Goal: Communication & Community: Answer question/provide support

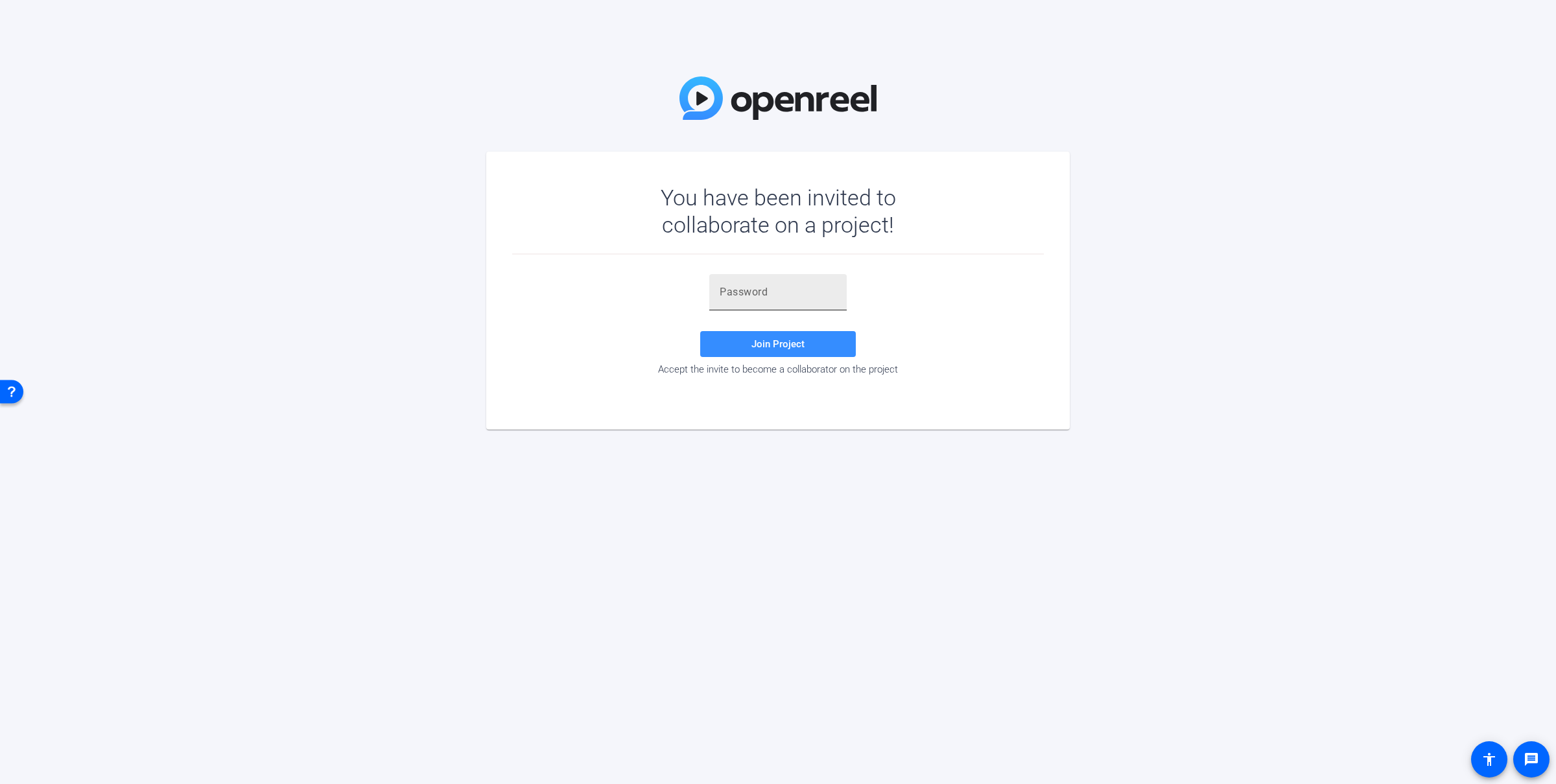
click at [760, 287] on input "text" at bounding box center [778, 292] width 117 height 15
paste input "k=fg%~"
type input "k=fg%~"
click at [764, 339] on span "Join Project" at bounding box center [778, 344] width 54 height 12
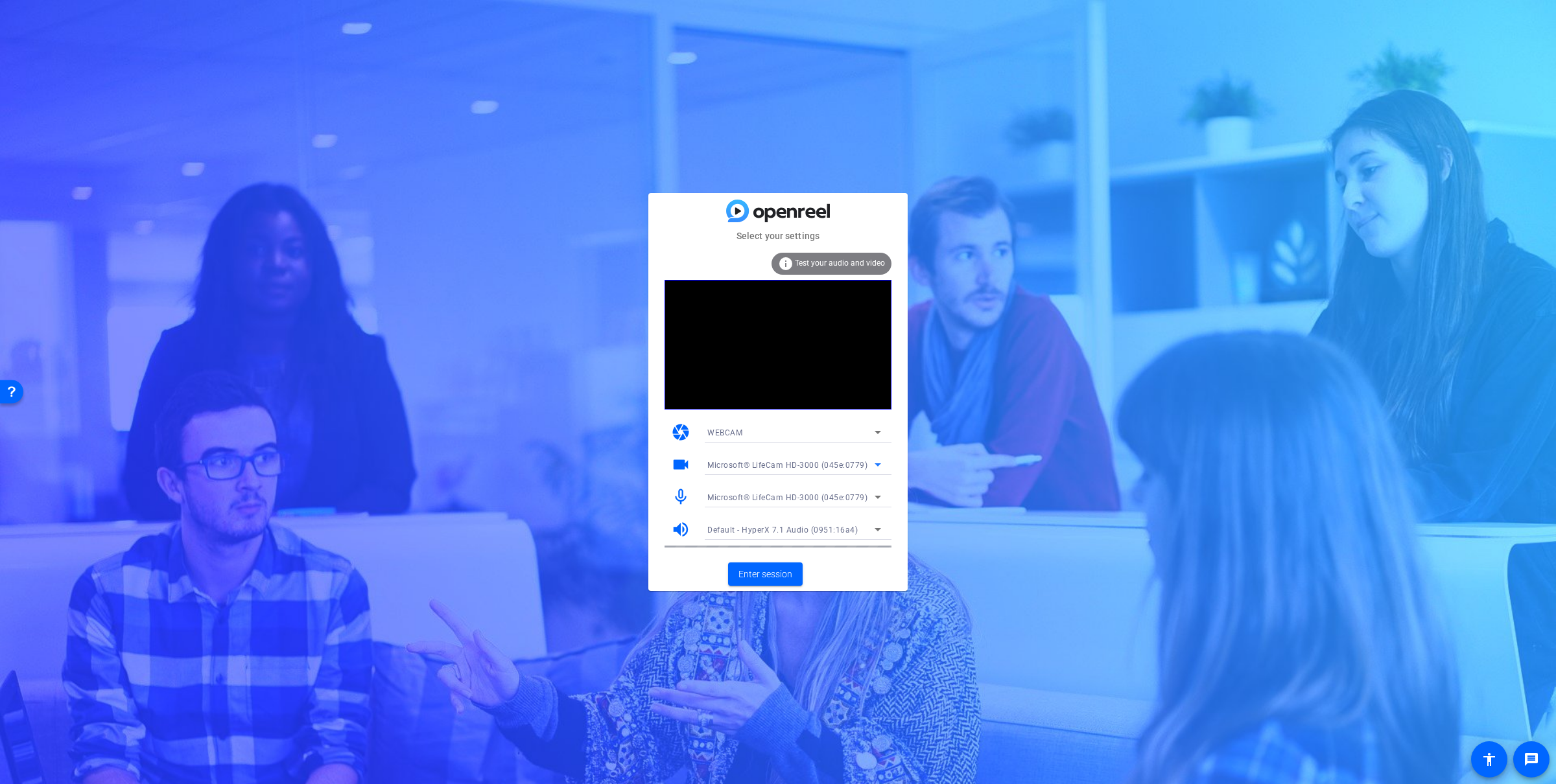
click at [762, 464] on span "Microsoft® LifeCam HD-3000 (045e:0779)" at bounding box center [787, 465] width 160 height 9
click at [1086, 441] on div at bounding box center [778, 392] width 1556 height 784
click at [773, 581] on span at bounding box center [765, 574] width 75 height 31
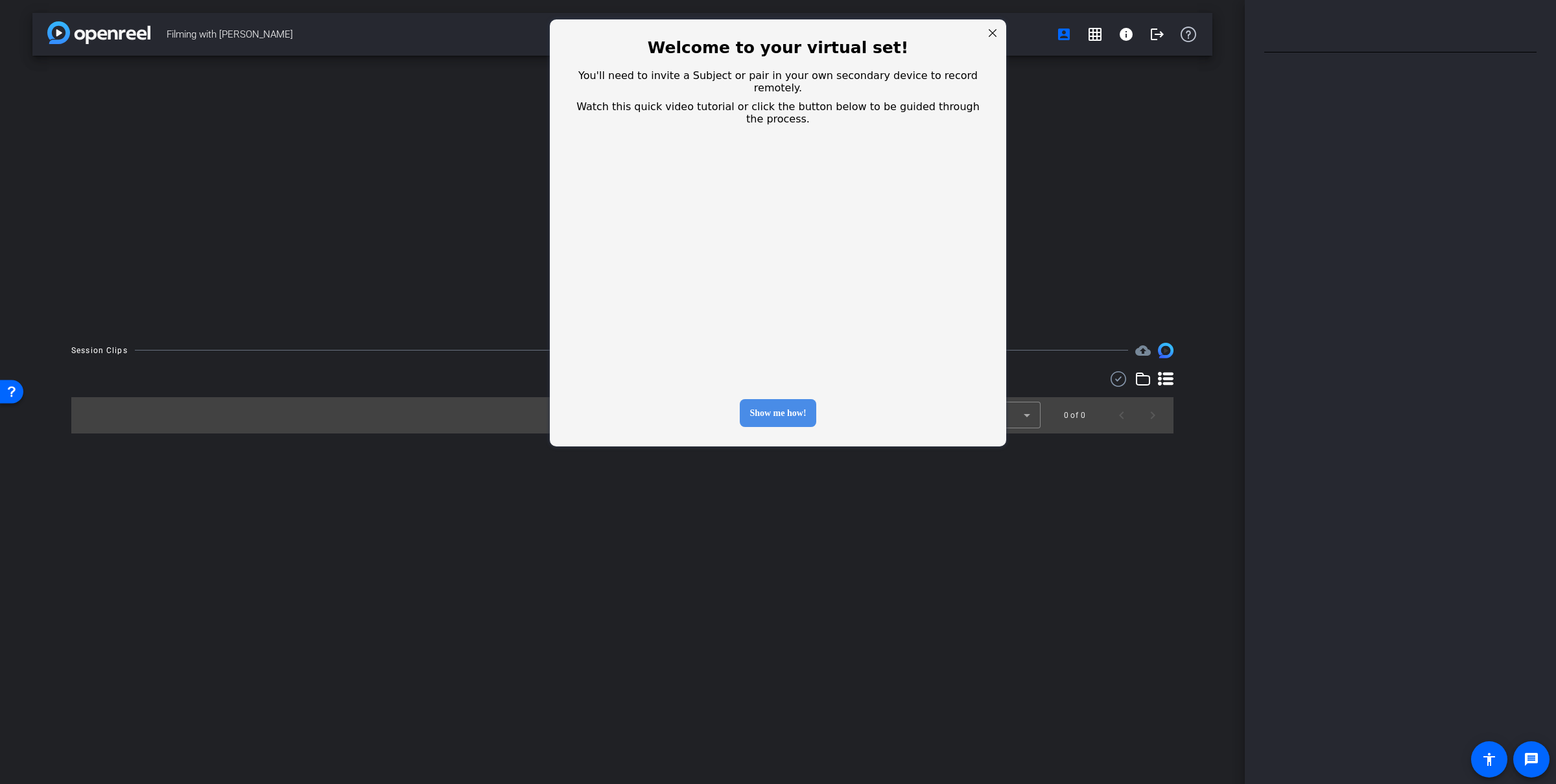
click at [786, 399] on div "Show me how!" at bounding box center [777, 413] width 75 height 28
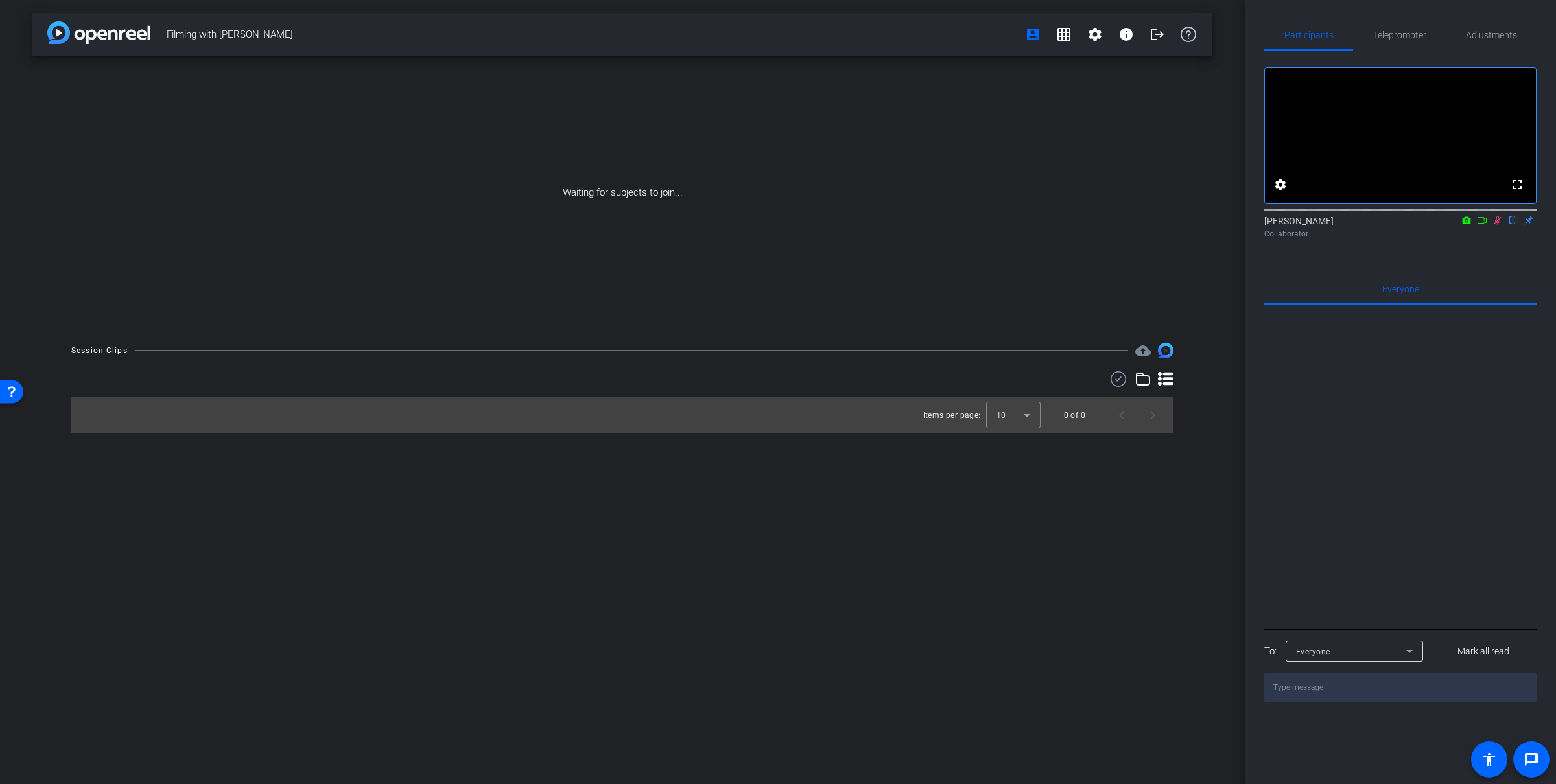
click at [1483, 225] on icon at bounding box center [1482, 221] width 10 height 9
click at [754, 577] on div "Filming with [PERSON_NAME] account_box grid_on settings info logout Waiting for…" at bounding box center [622, 392] width 1245 height 784
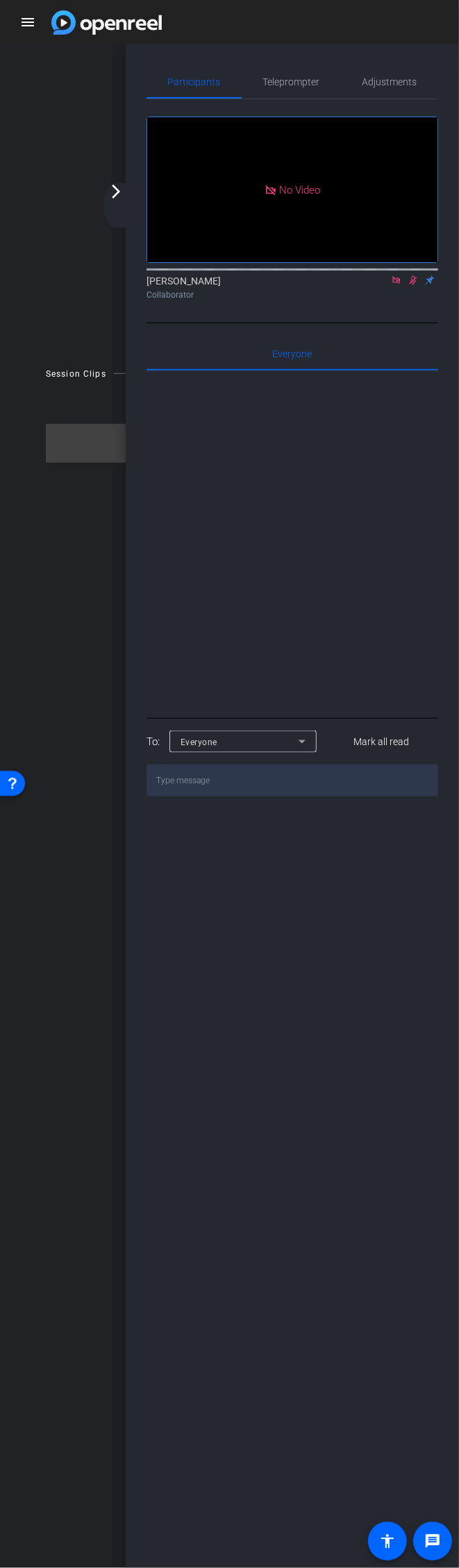
click at [286, 552] on div at bounding box center [292, 543] width 291 height 344
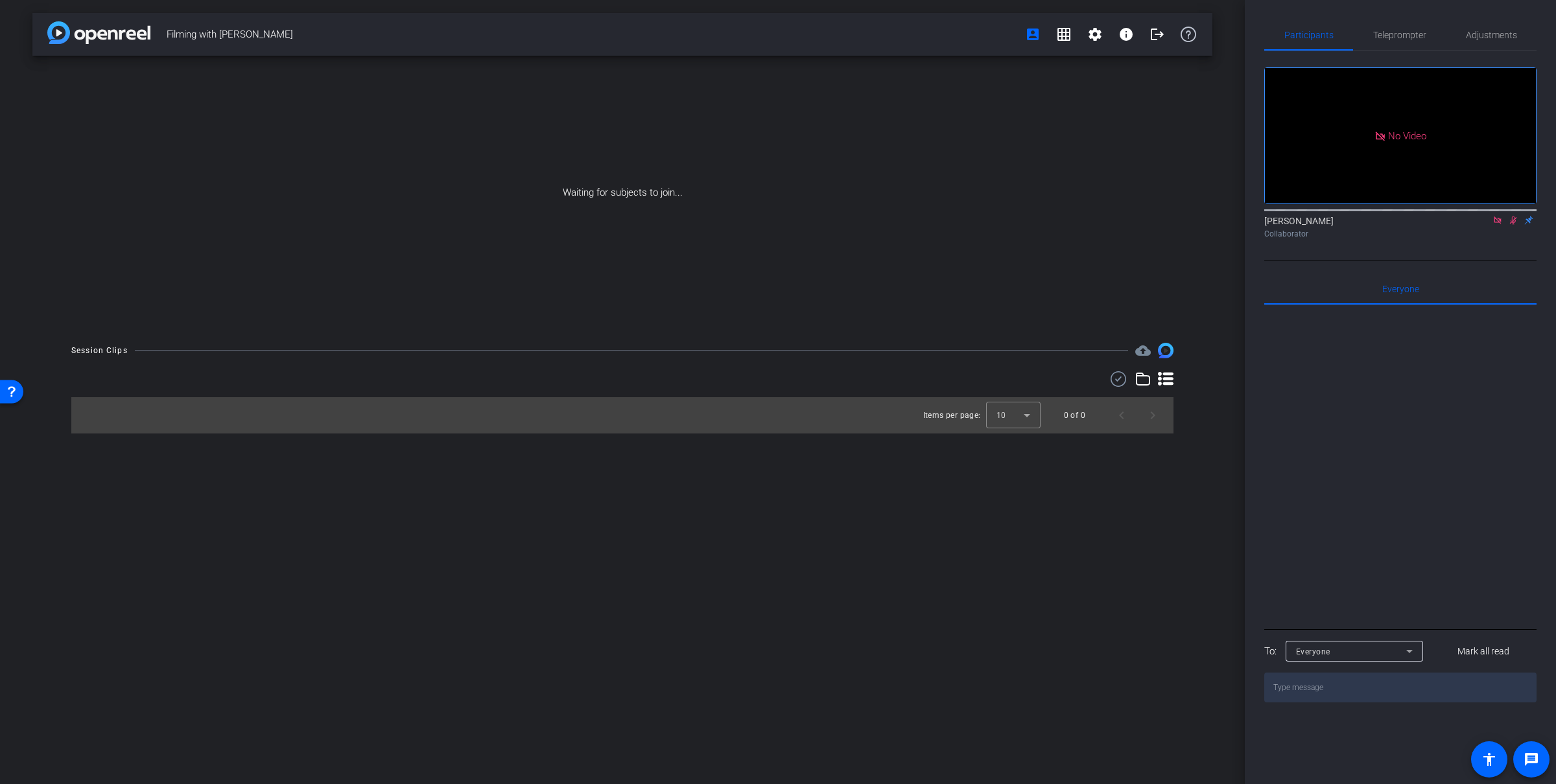
click at [1424, 347] on div at bounding box center [1400, 466] width 272 height 321
click at [1371, 415] on div at bounding box center [1400, 466] width 272 height 321
click at [1511, 240] on div "Collaborator" at bounding box center [1400, 234] width 272 height 12
click at [1501, 225] on icon at bounding box center [1497, 221] width 10 height 9
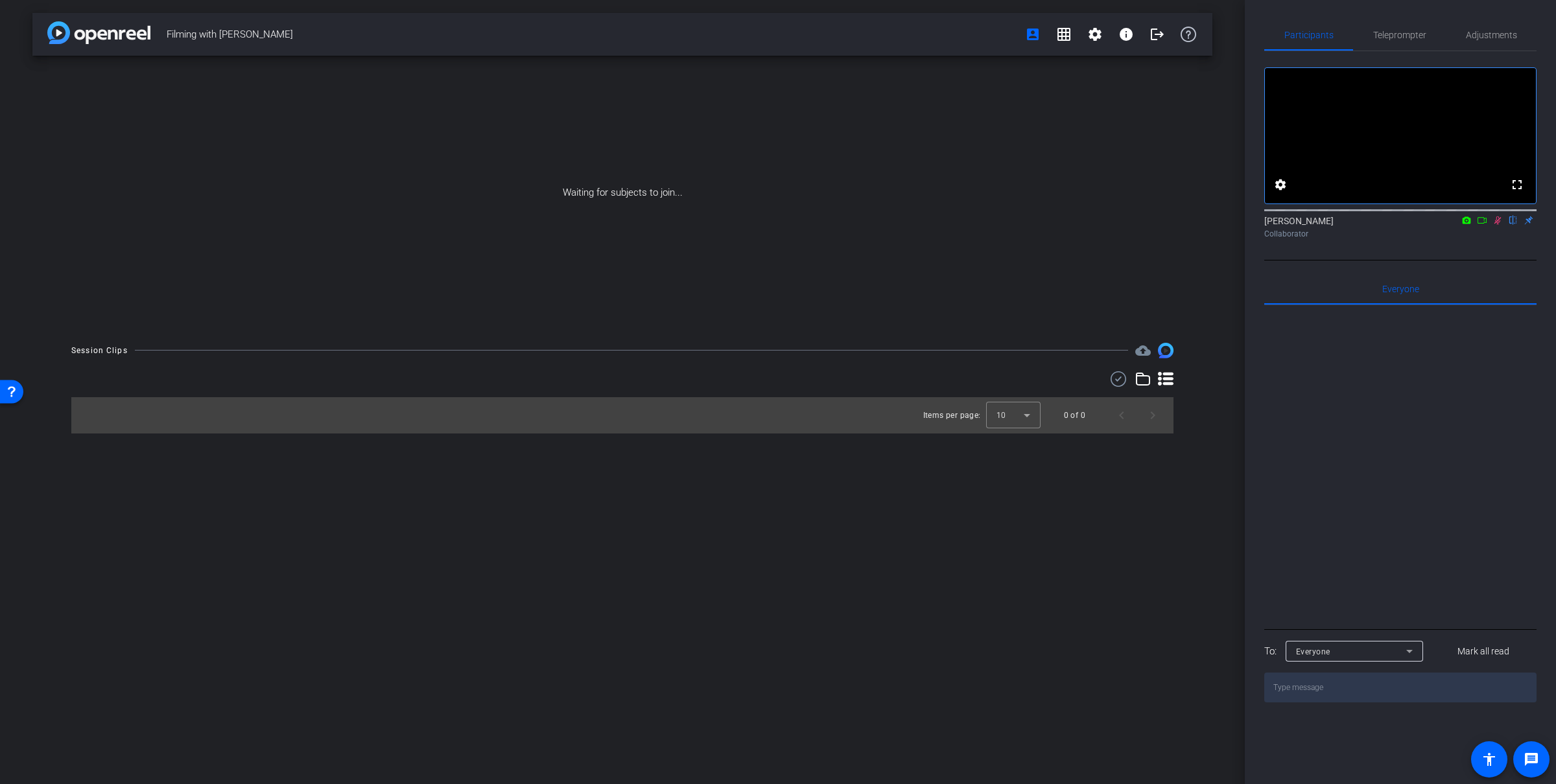
click at [1468, 223] on icon at bounding box center [1466, 220] width 8 height 7
click at [1502, 273] on div at bounding box center [778, 392] width 1556 height 784
click at [1484, 225] on icon at bounding box center [1482, 221] width 10 height 9
click at [1484, 240] on div "[PERSON_NAME] Collaborator" at bounding box center [1400, 227] width 272 height 25
click at [1500, 225] on icon at bounding box center [1497, 221] width 10 height 9
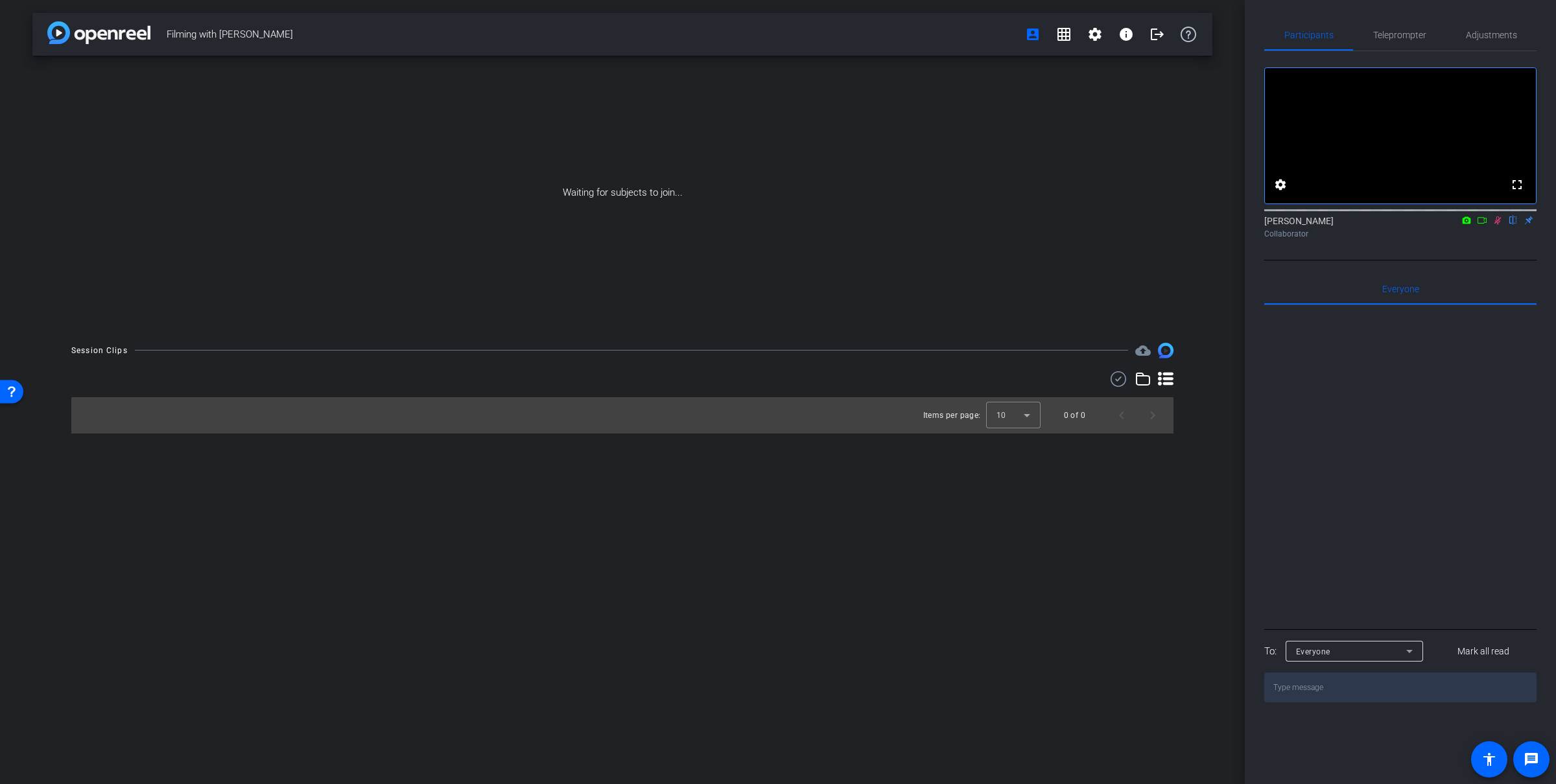
click at [1484, 225] on icon at bounding box center [1482, 221] width 10 height 9
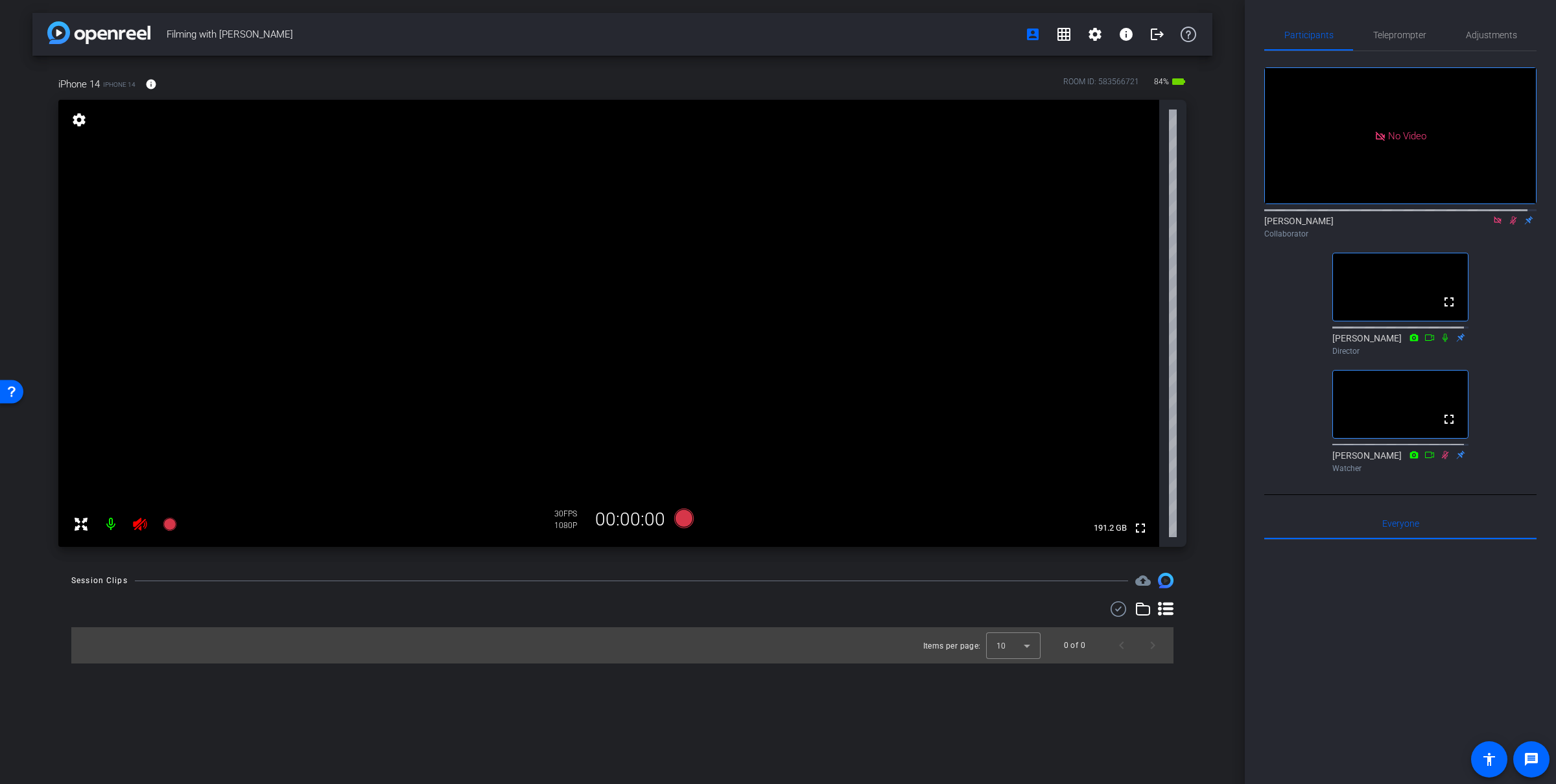
click at [1508, 225] on icon at bounding box center [1513, 221] width 10 height 9
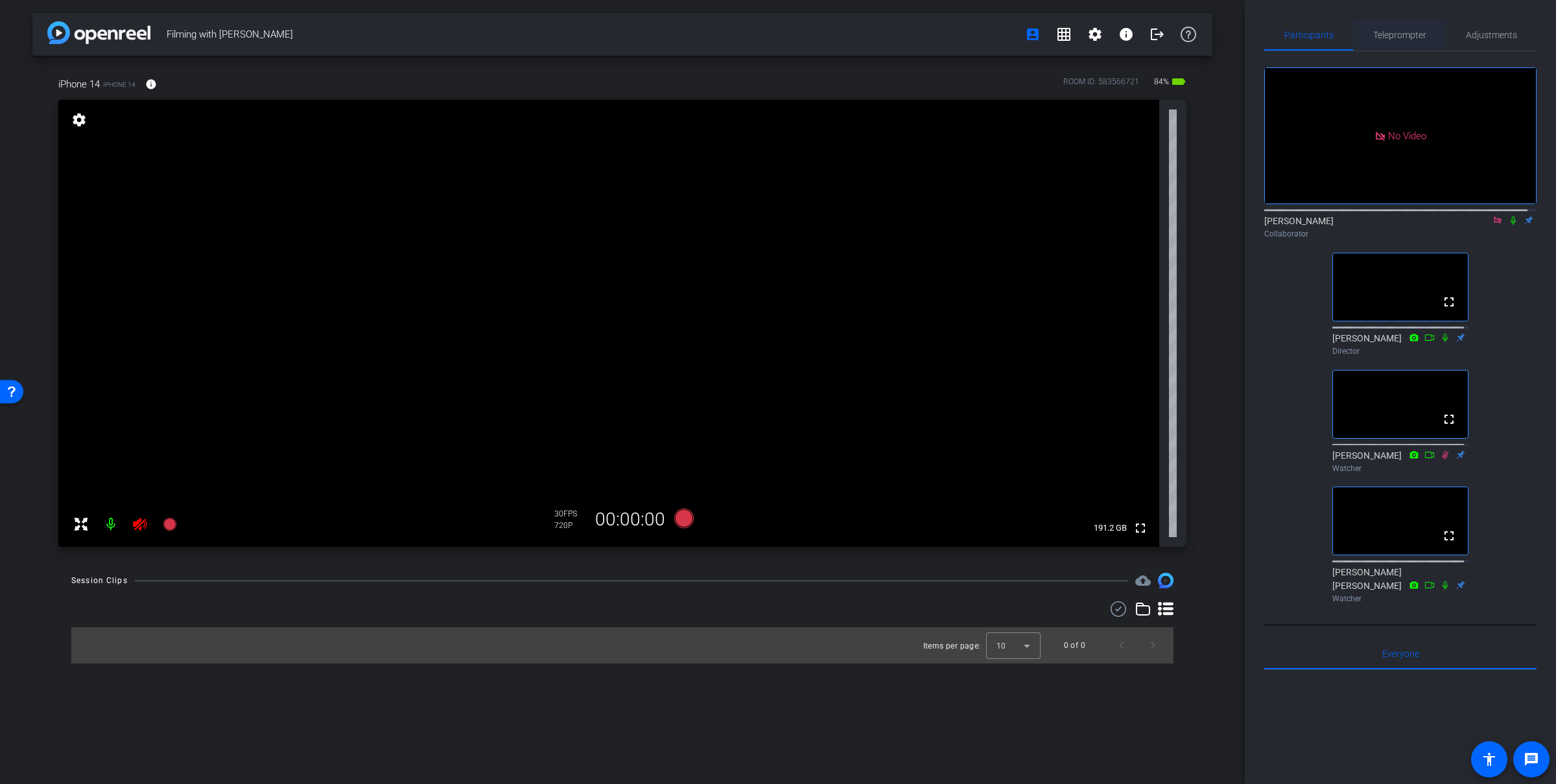
click at [1405, 40] on span "Teleprompter" at bounding box center [1399, 35] width 54 height 9
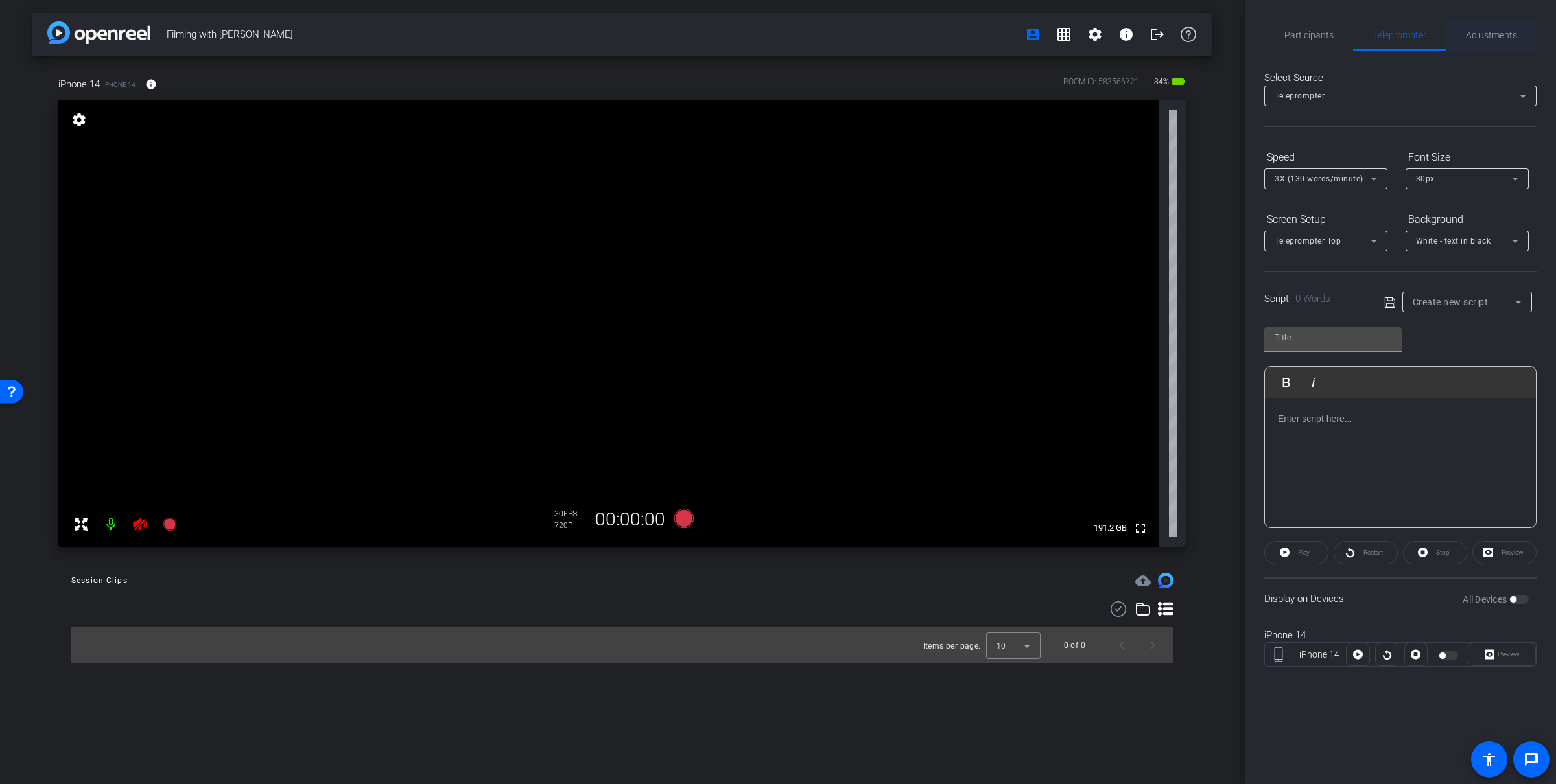
click at [1494, 43] on span "Adjustments" at bounding box center [1492, 35] width 51 height 31
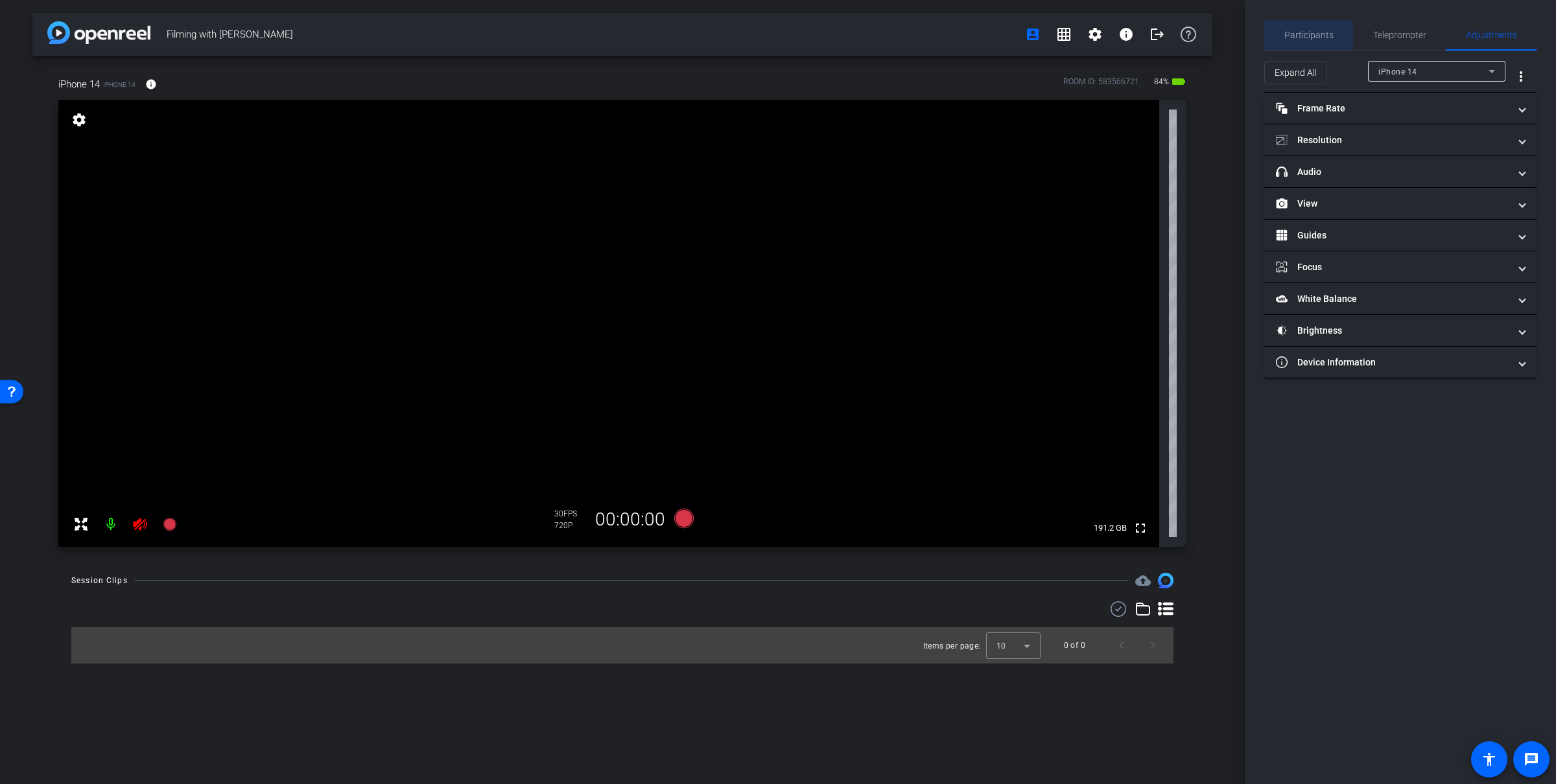
click at [1304, 37] on span "Participants" at bounding box center [1308, 35] width 49 height 9
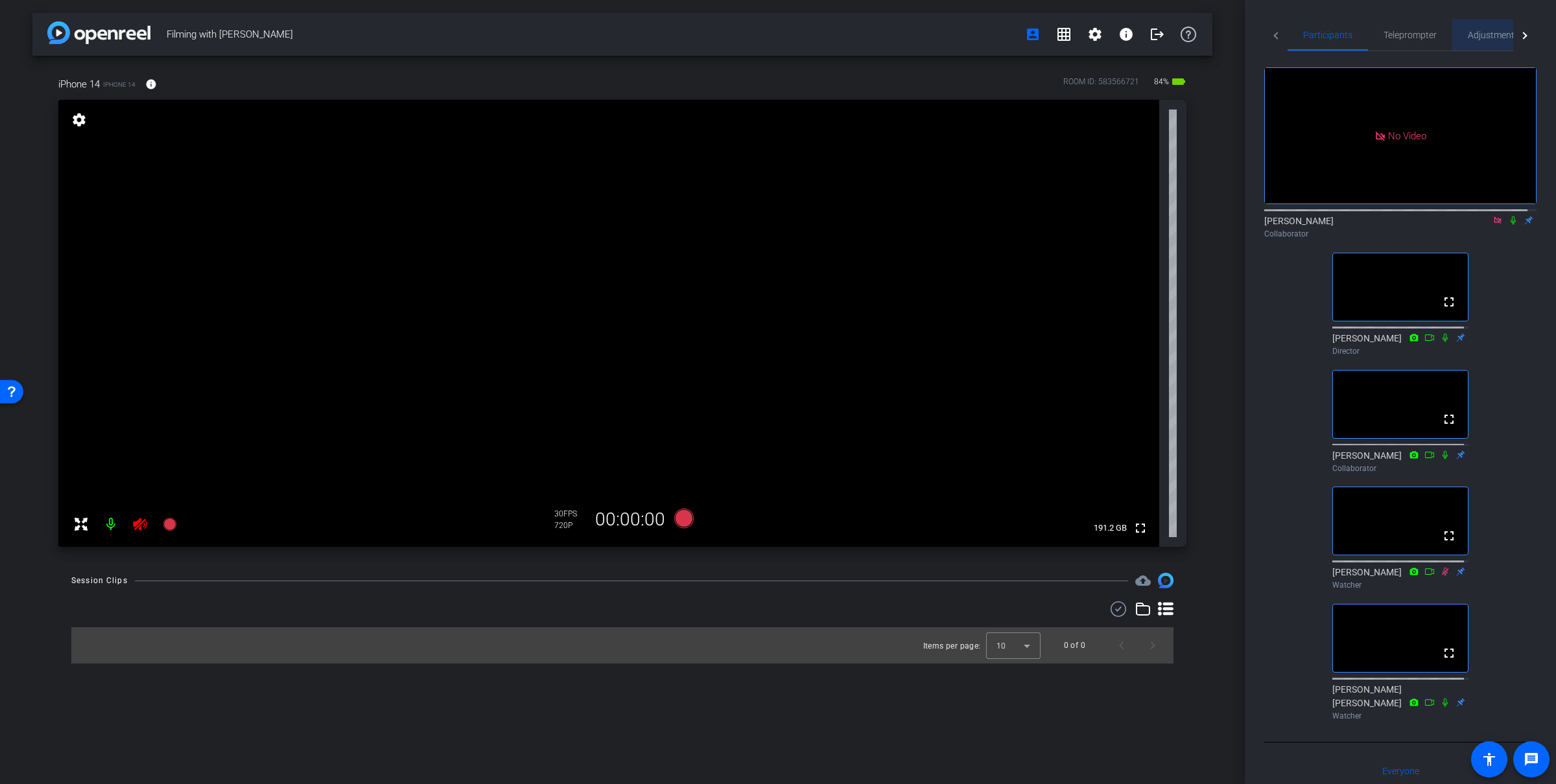
click at [1470, 31] on span "Adjustments" at bounding box center [1493, 35] width 51 height 9
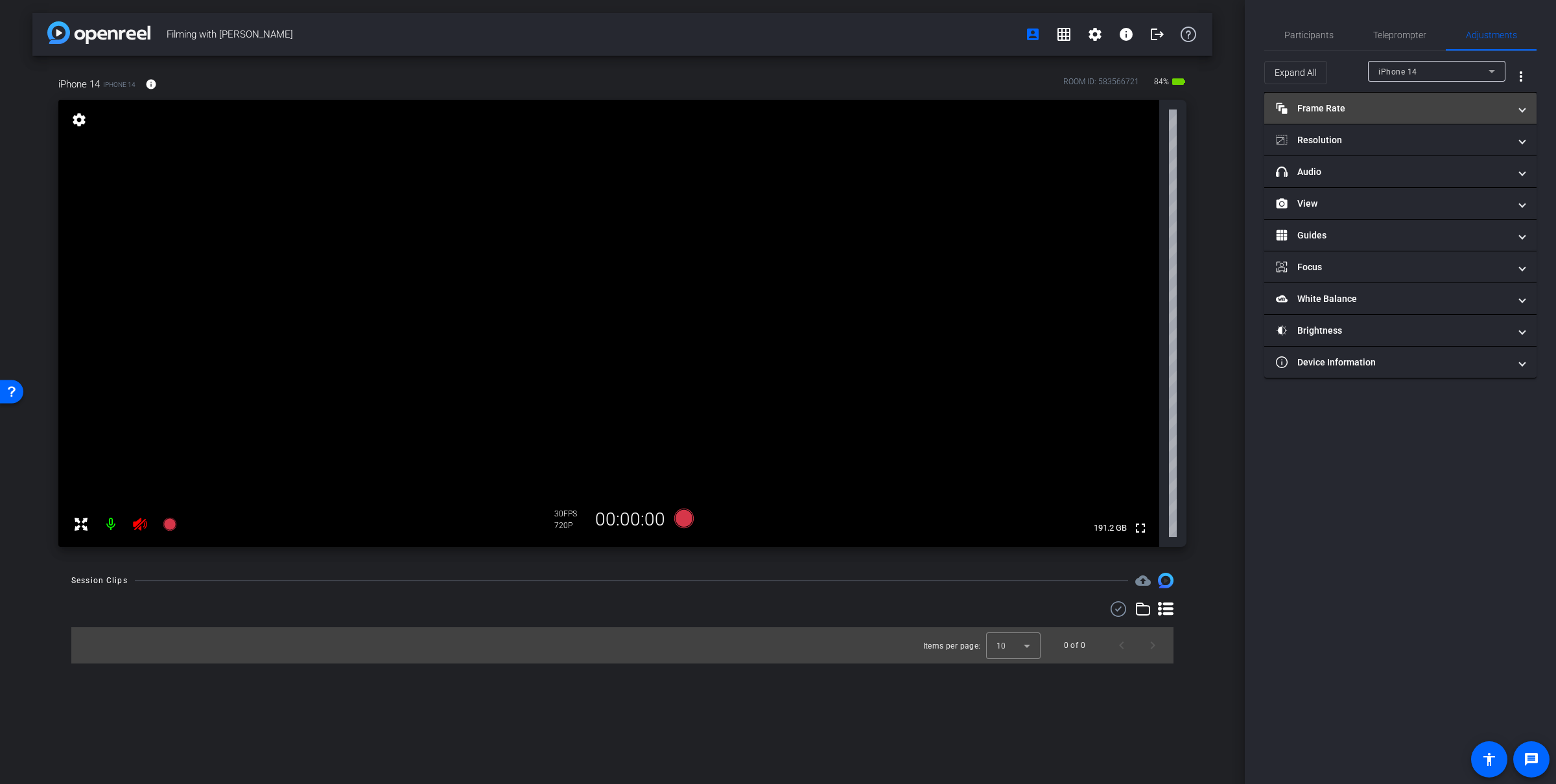
click at [1370, 114] on mat-expansion-panel-header "Frame Rate Frame Rate" at bounding box center [1400, 108] width 272 height 31
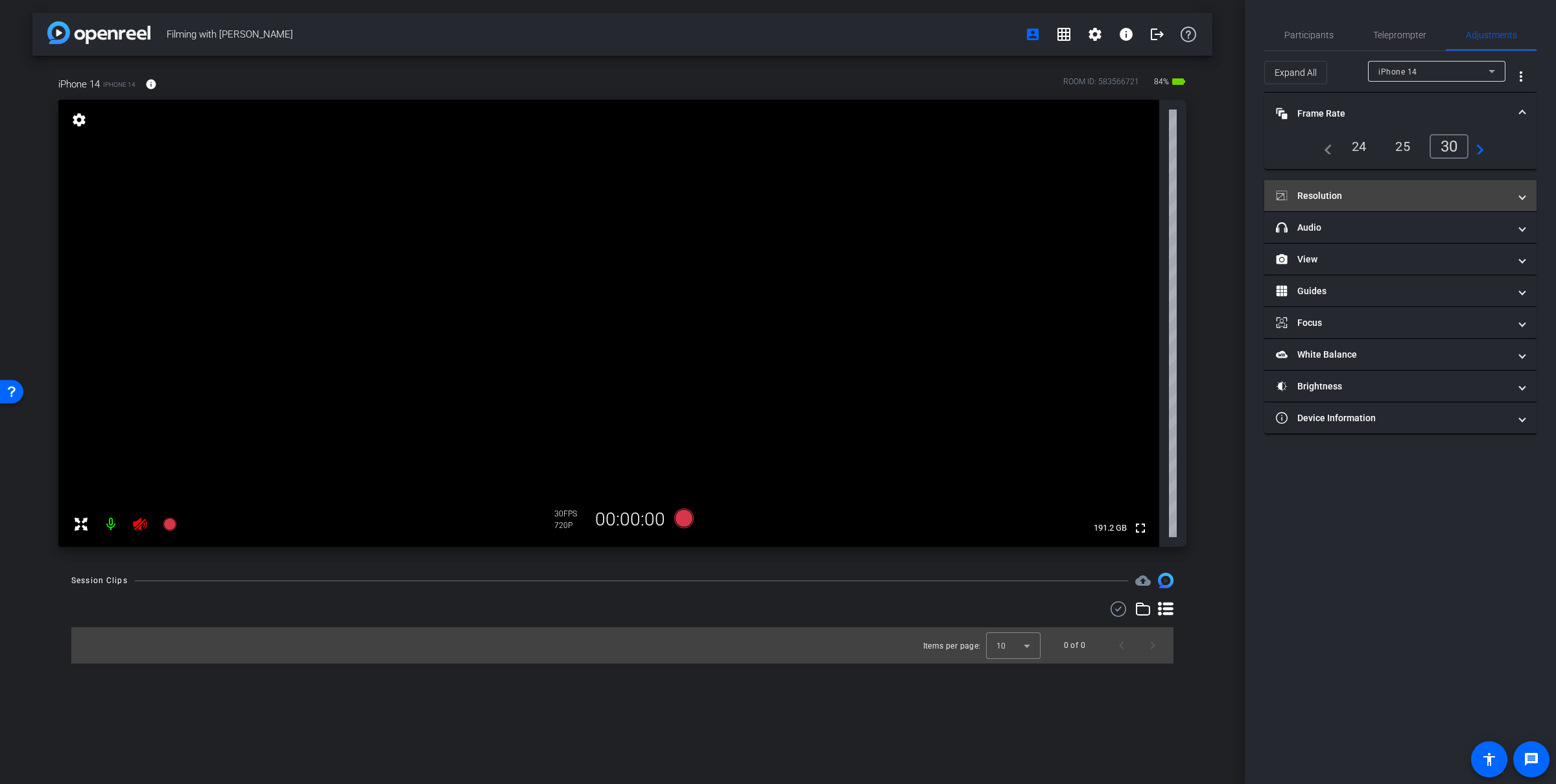
click at [1405, 196] on mat-panel-title "Resolution" at bounding box center [1393, 196] width 233 height 14
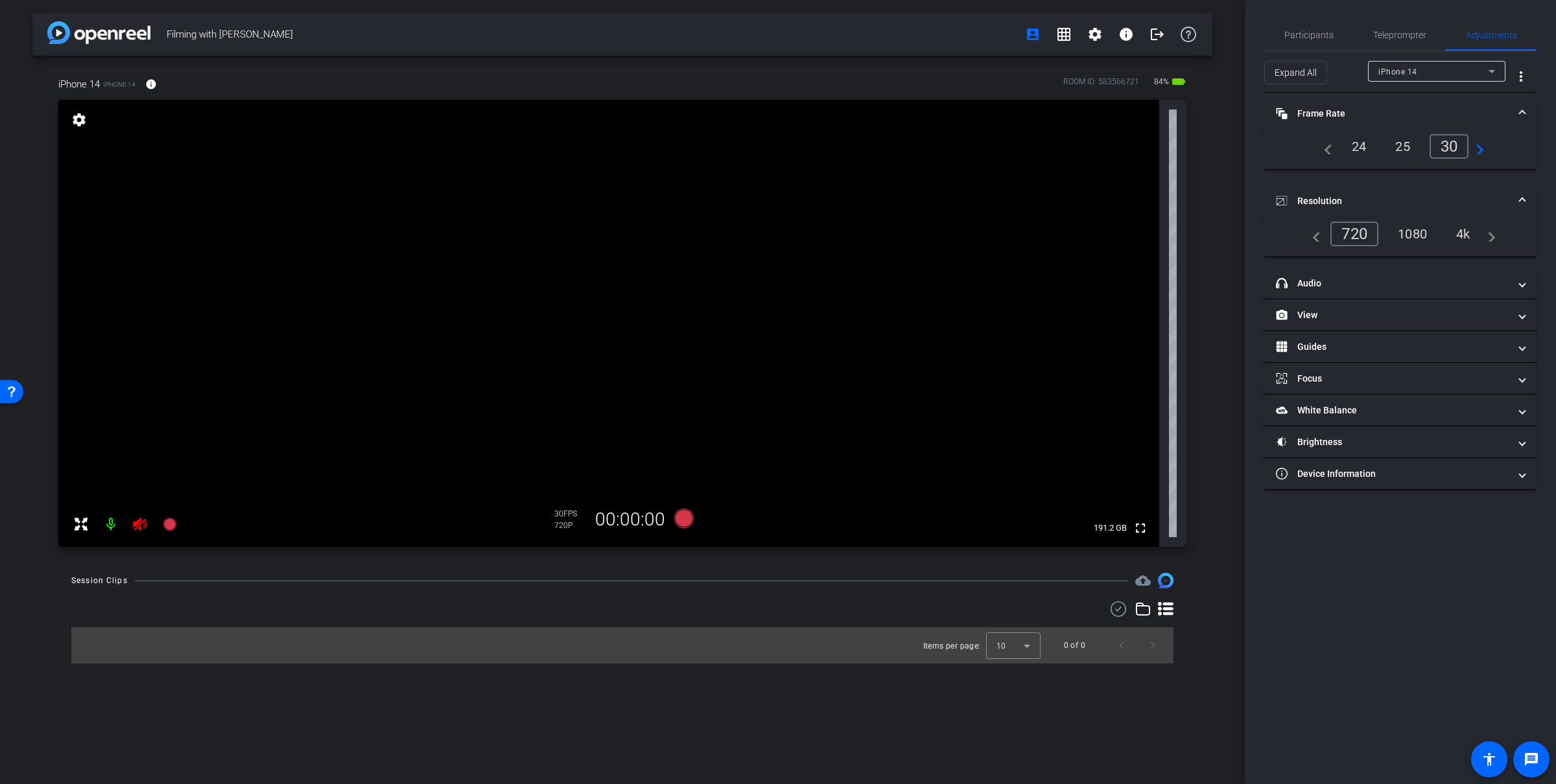
click at [1414, 239] on div "1080" at bounding box center [1412, 234] width 48 height 22
click at [1414, 231] on div "1080" at bounding box center [1409, 234] width 56 height 25
click at [1357, 637] on div "Participants Teleprompter Adjustments [PERSON_NAME] Collaborator [PERSON_NAME] …" at bounding box center [1400, 392] width 311 height 784
click at [1311, 40] on span "Participants" at bounding box center [1308, 35] width 49 height 31
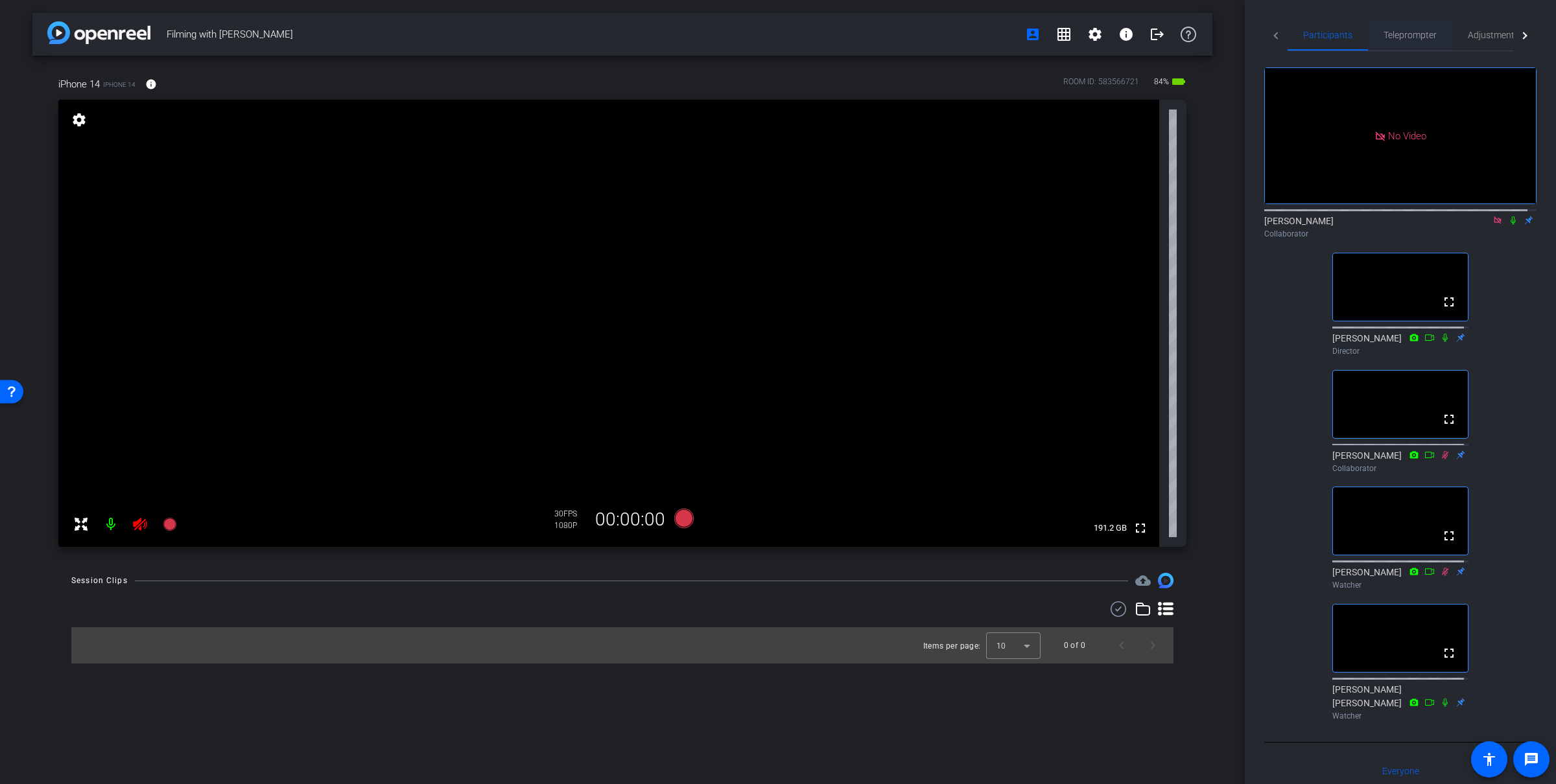
click at [1415, 40] on span "Teleprompter" at bounding box center [1409, 35] width 54 height 31
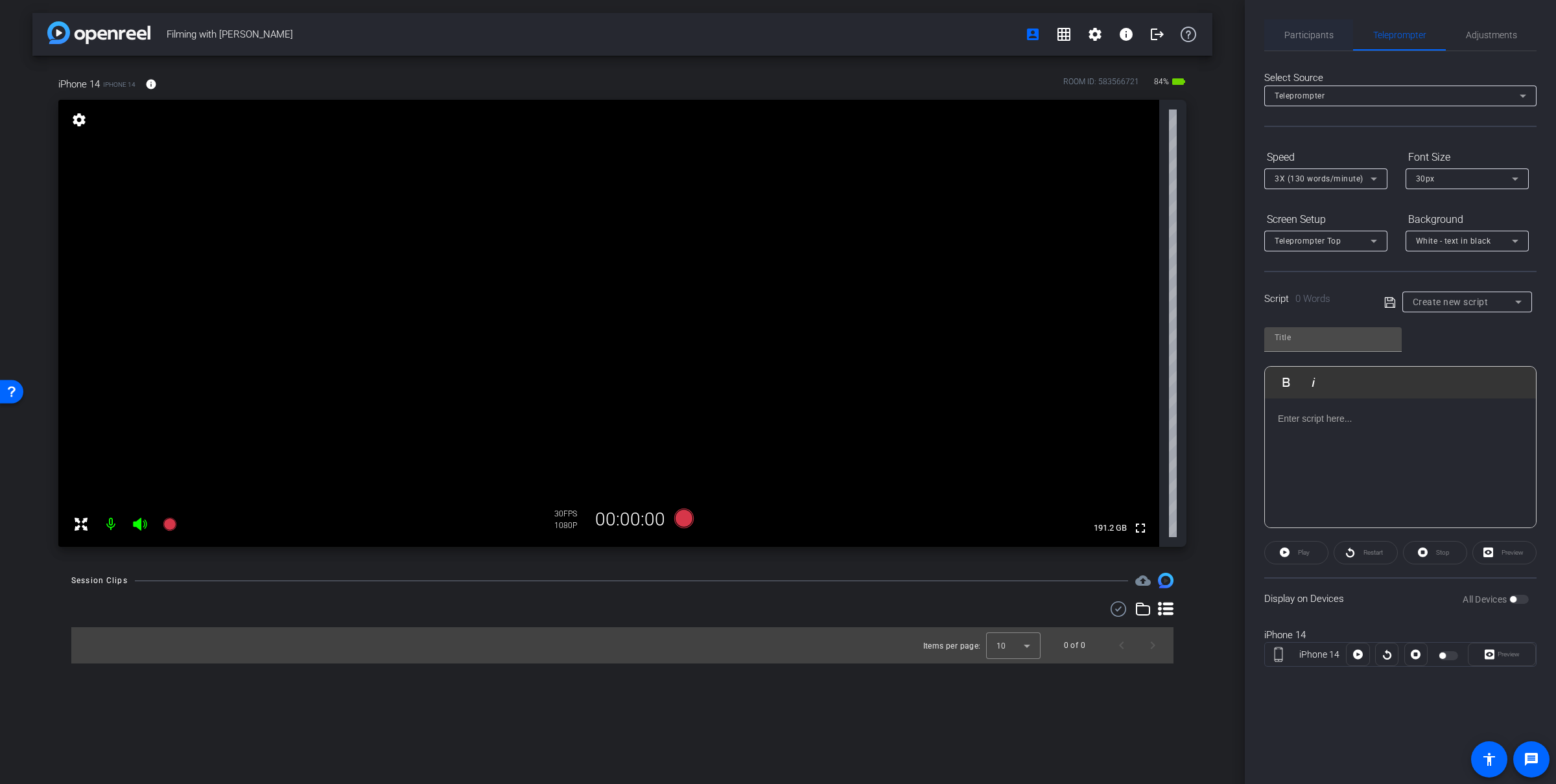
click at [1292, 45] on span "Participants" at bounding box center [1308, 35] width 49 height 31
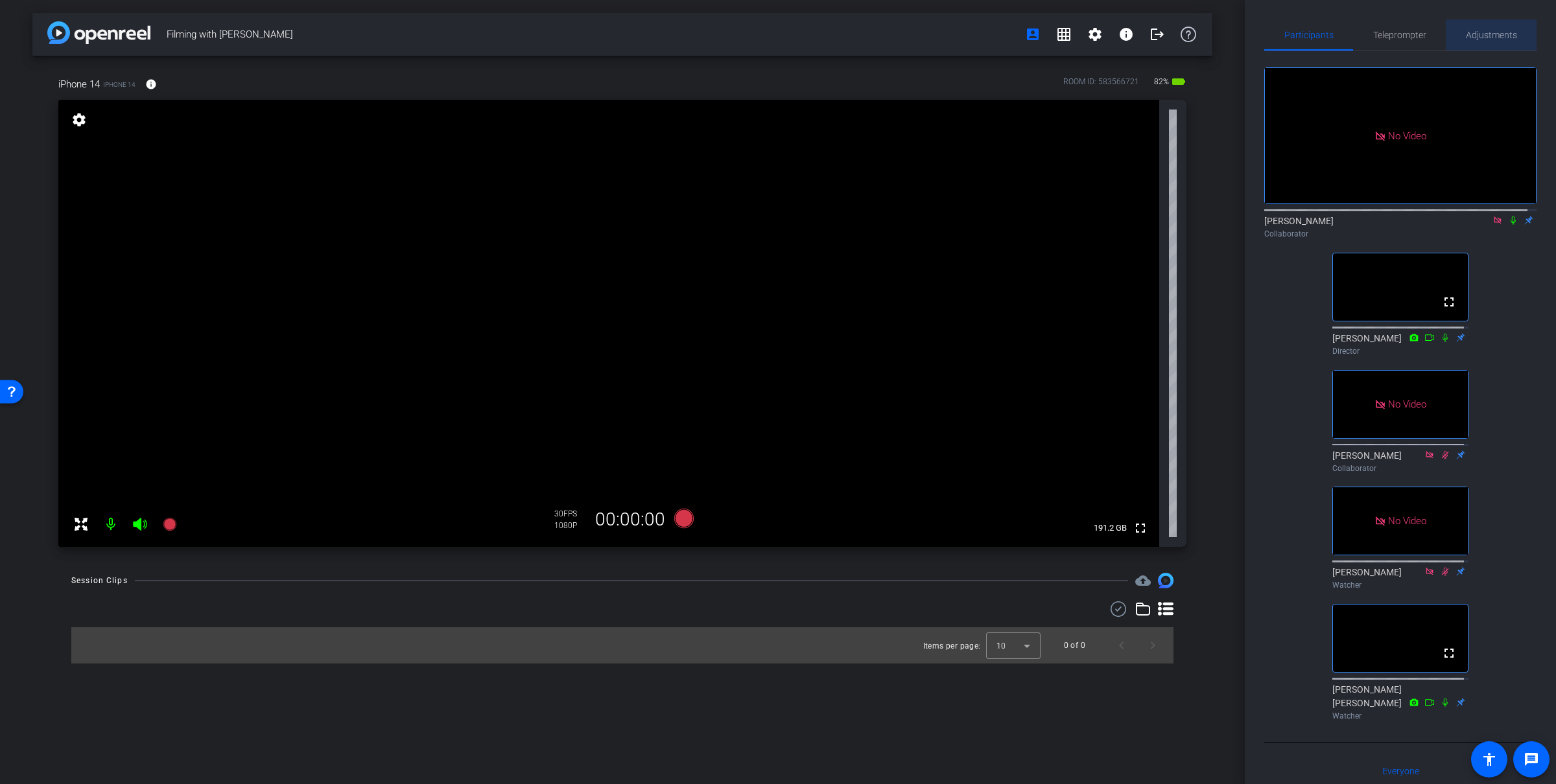
click at [1503, 50] on span "Adjustments" at bounding box center [1492, 35] width 51 height 31
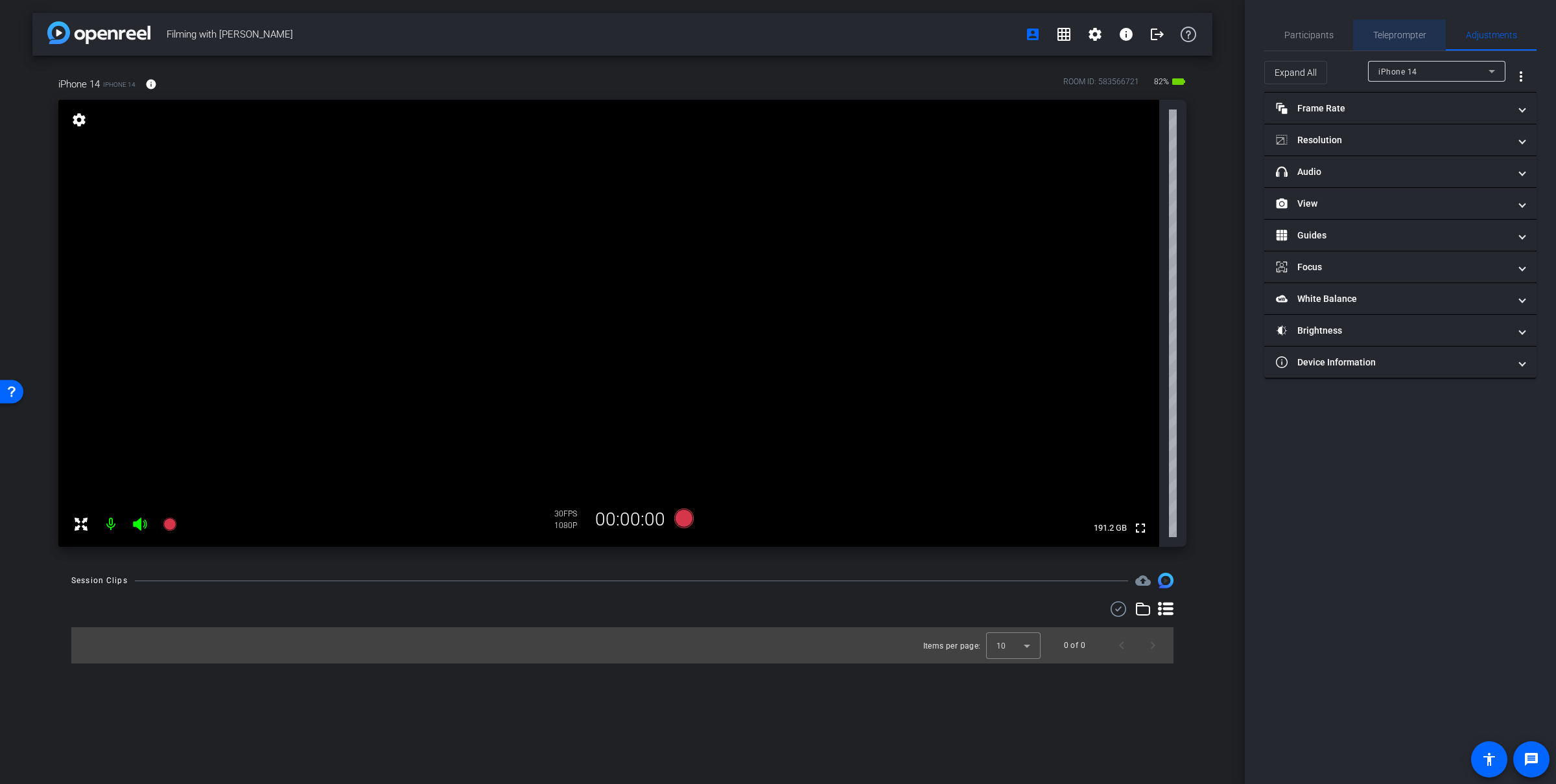
click at [1396, 46] on span "Teleprompter" at bounding box center [1399, 35] width 54 height 31
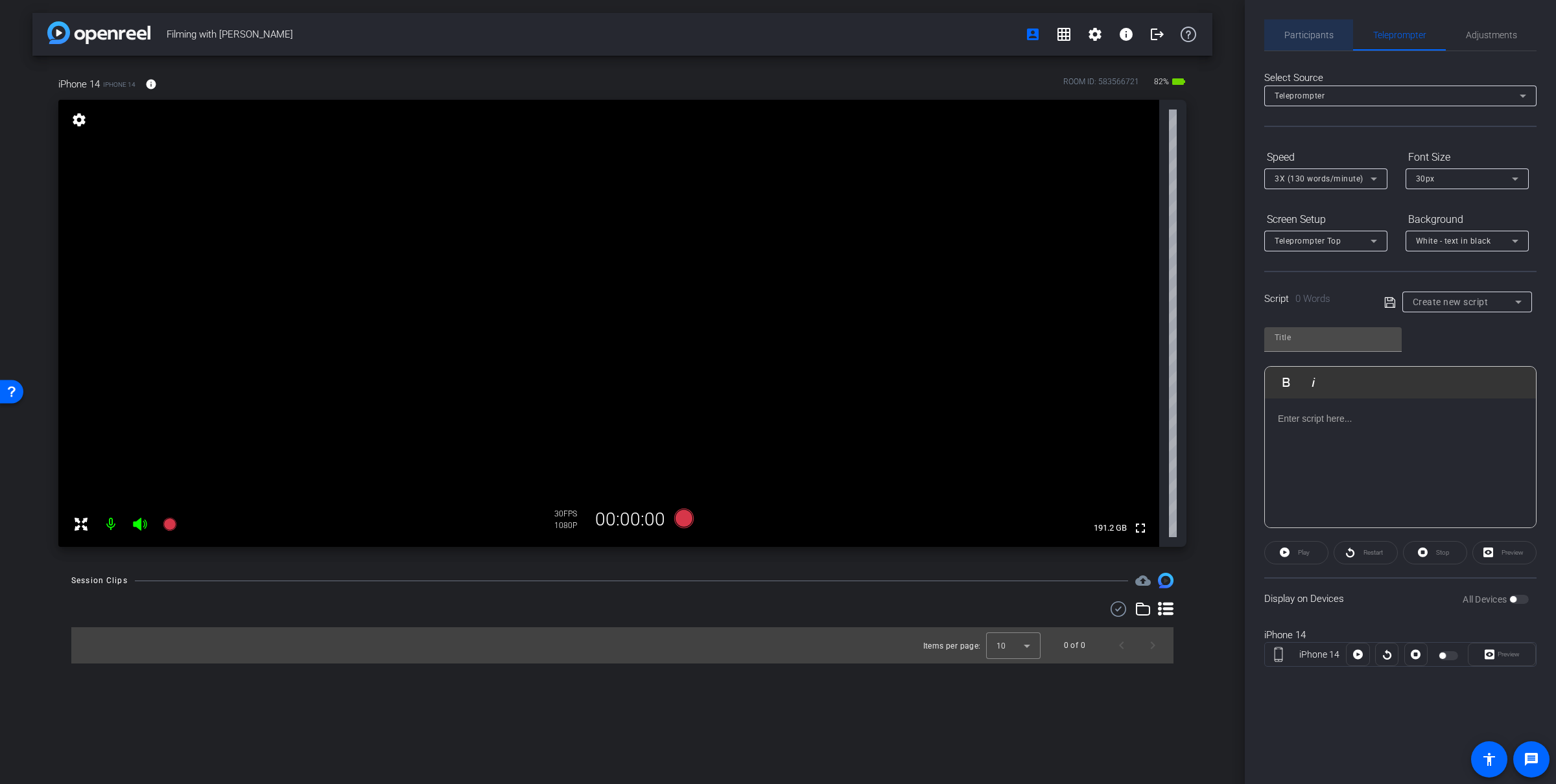
click at [1332, 48] on div "Participants" at bounding box center [1308, 35] width 89 height 31
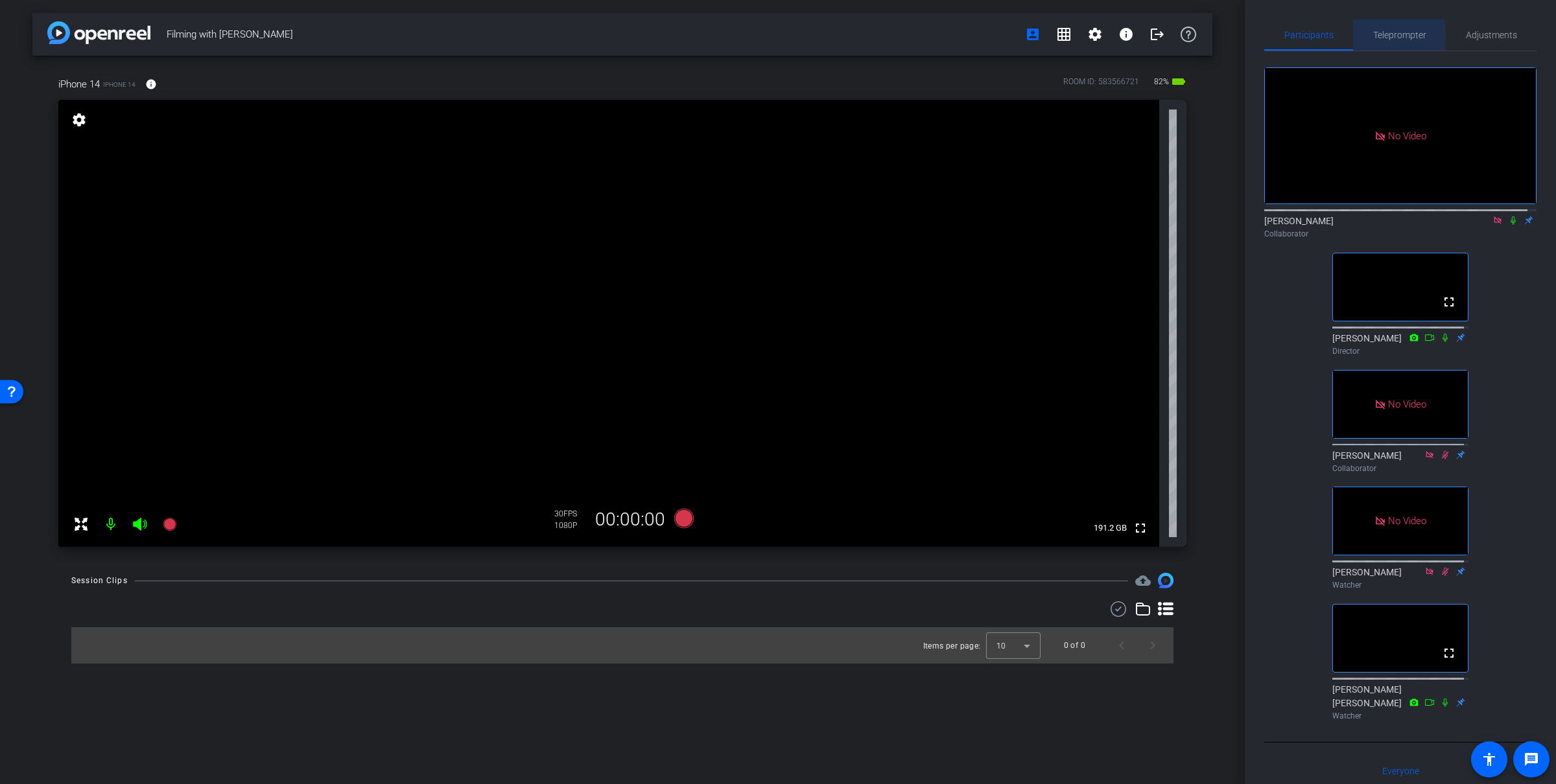
click at [1381, 37] on span "Teleprompter" at bounding box center [1399, 35] width 54 height 9
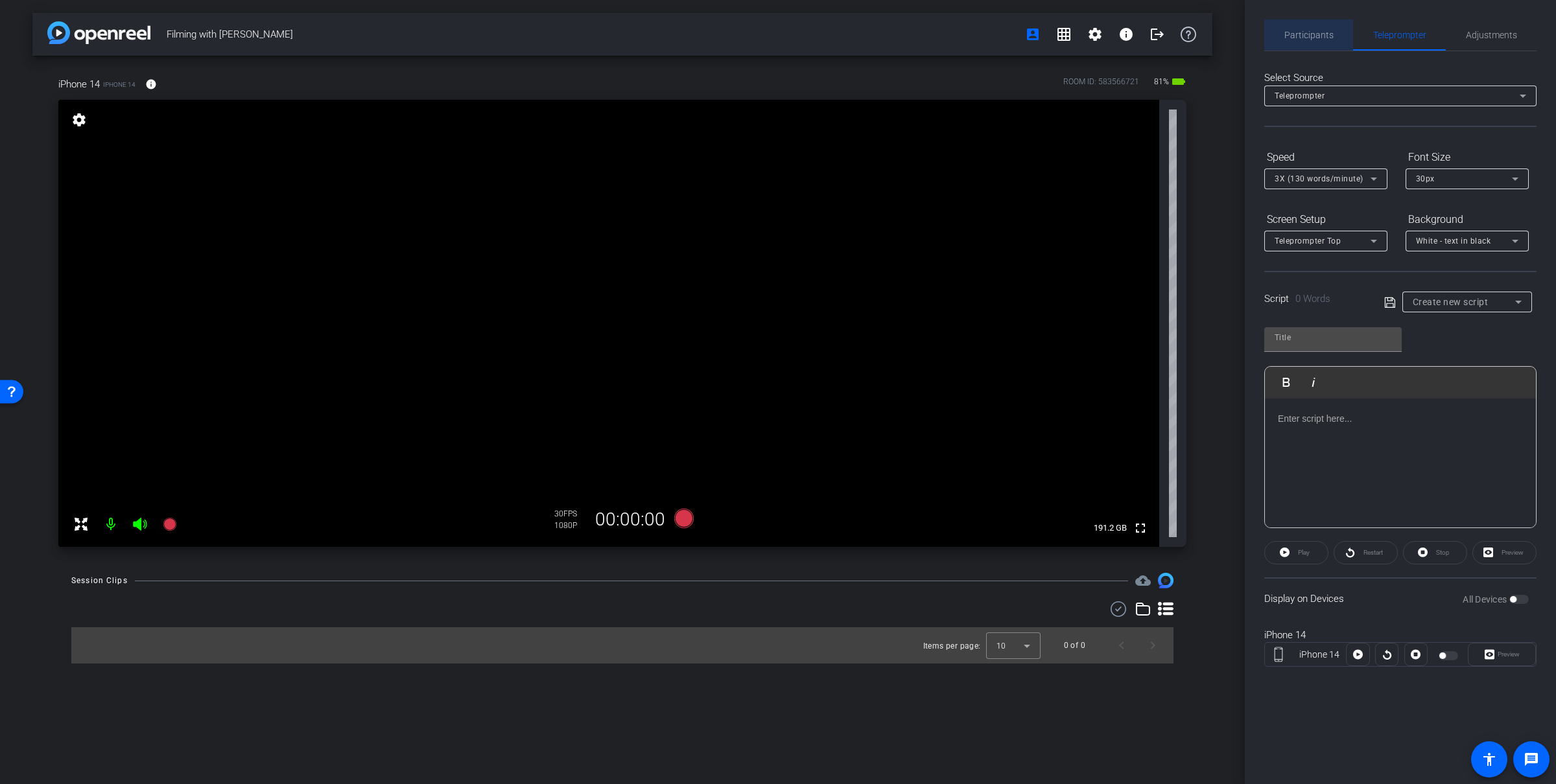
click at [1319, 34] on span "Participants" at bounding box center [1308, 35] width 49 height 9
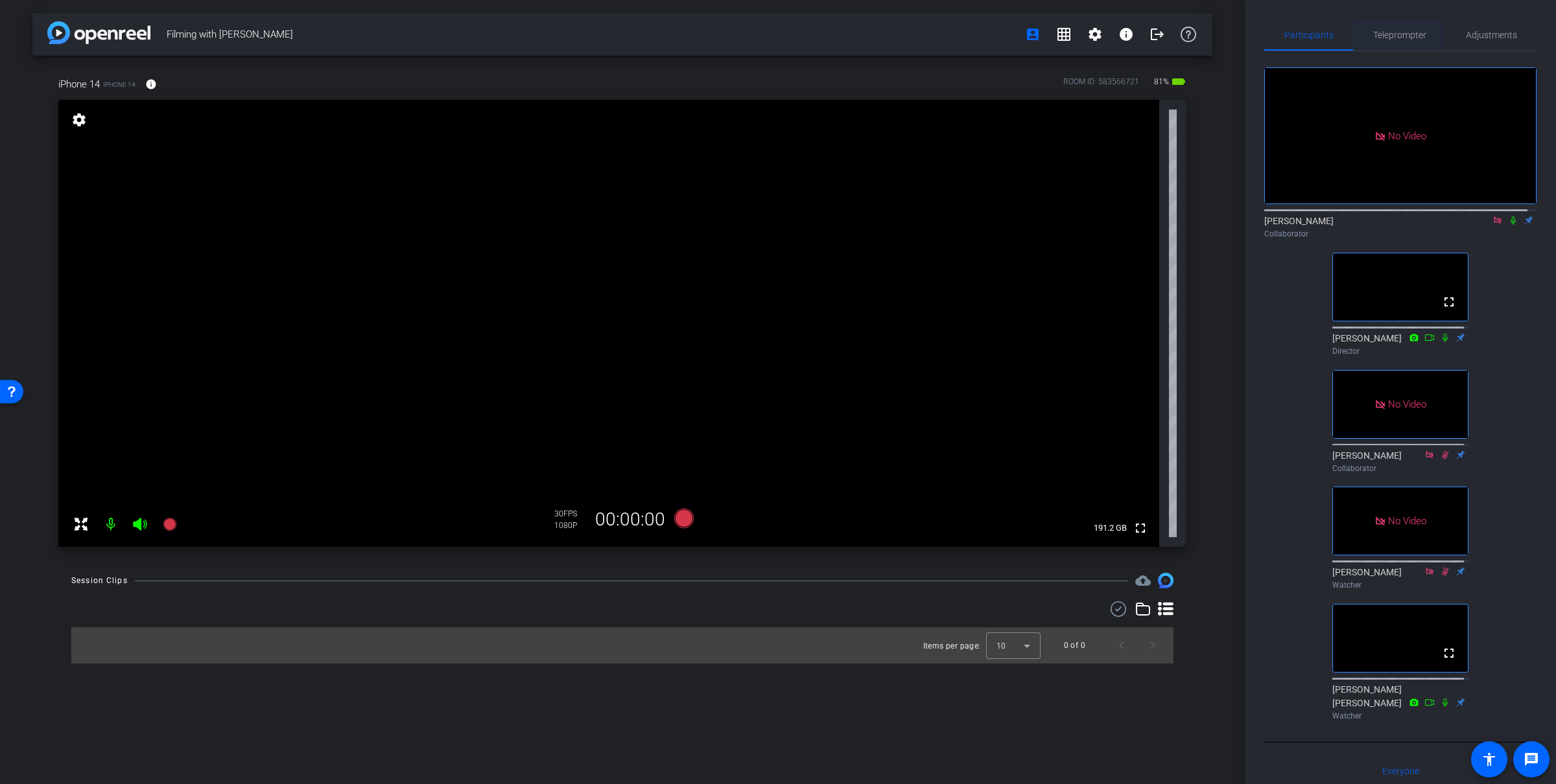
click at [1373, 37] on span "Teleprompter" at bounding box center [1399, 35] width 54 height 9
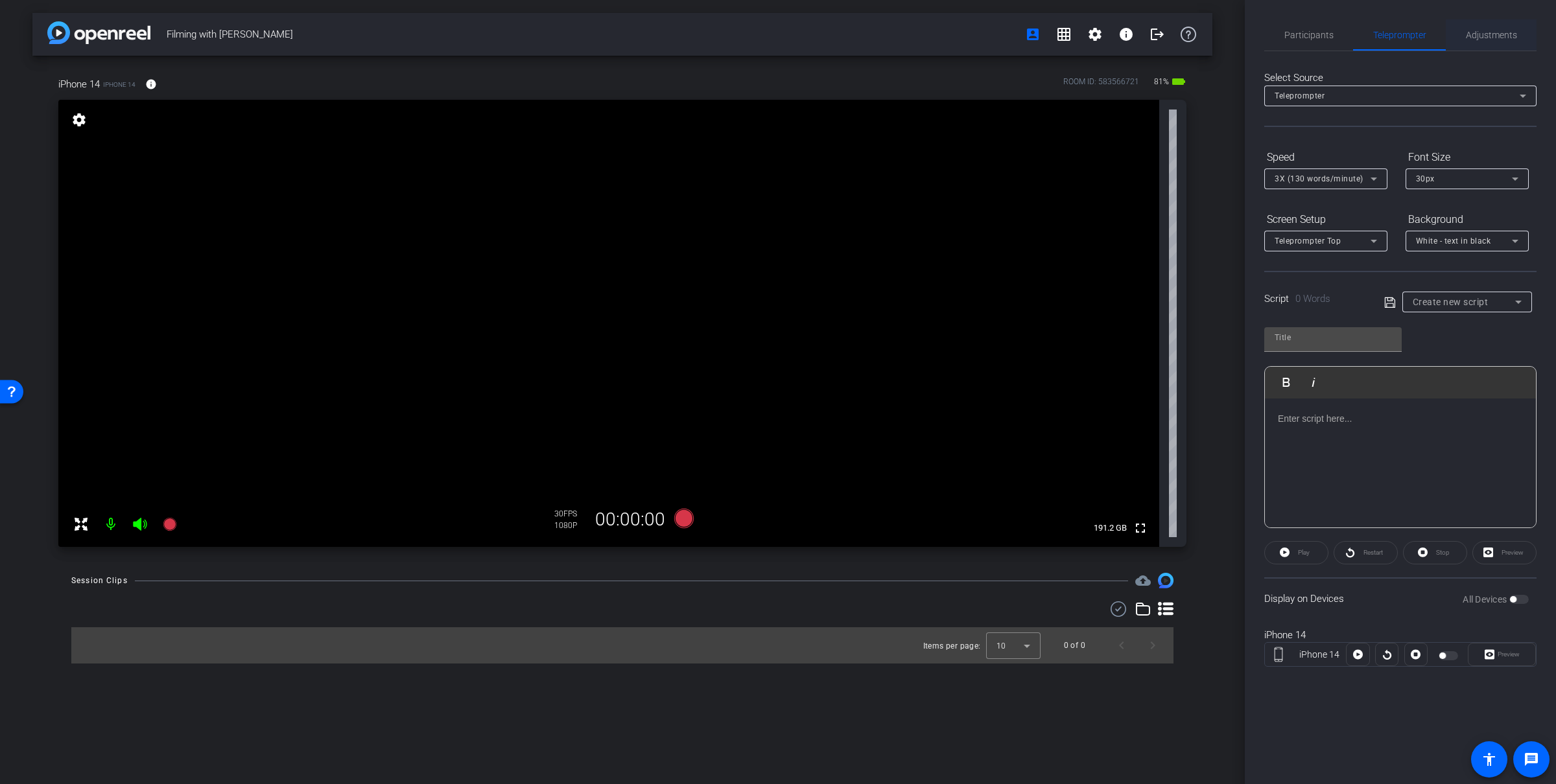
click at [1471, 37] on span "Adjustments" at bounding box center [1492, 35] width 51 height 9
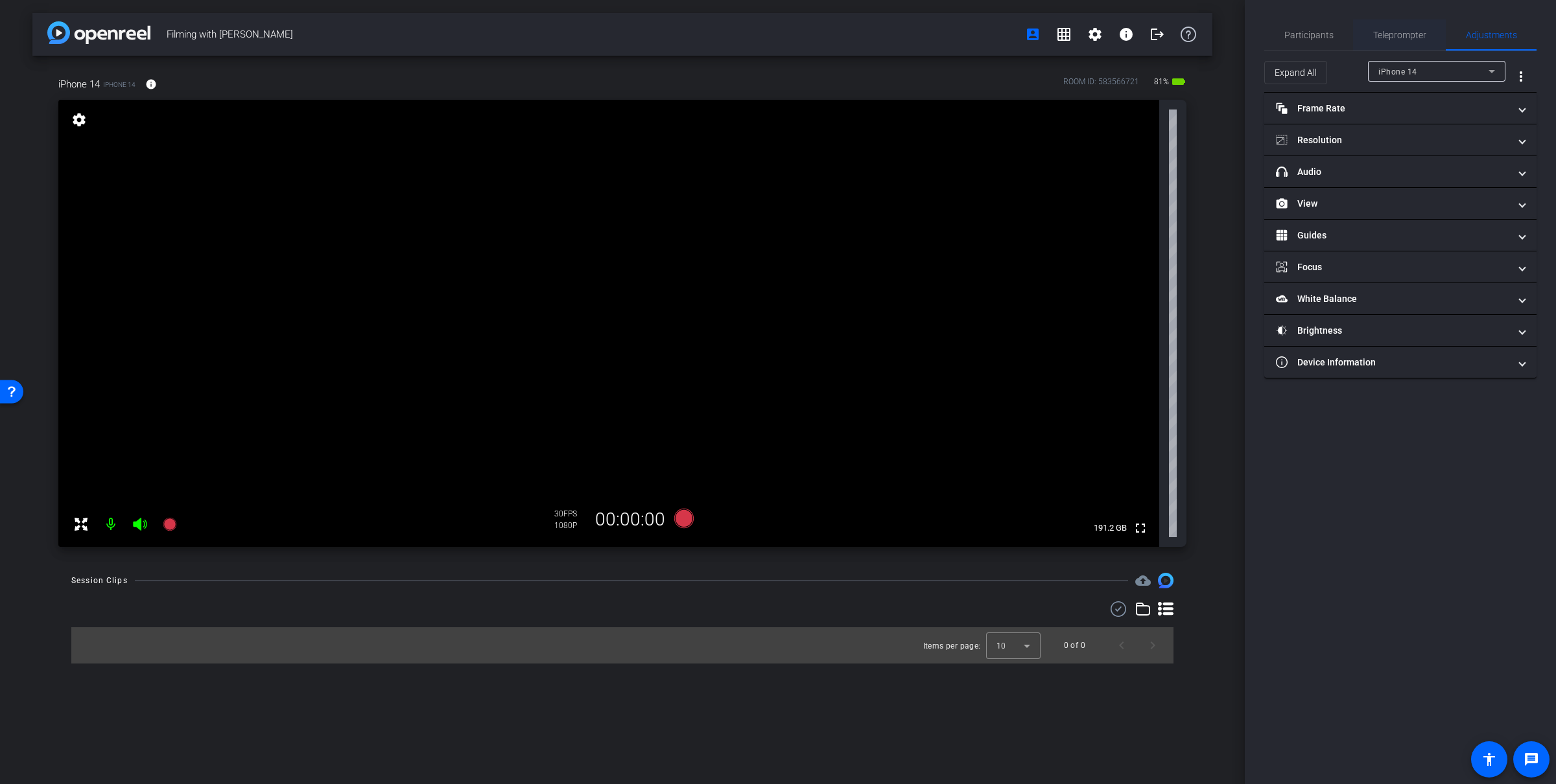
click at [1405, 40] on span "Teleprompter" at bounding box center [1399, 35] width 54 height 9
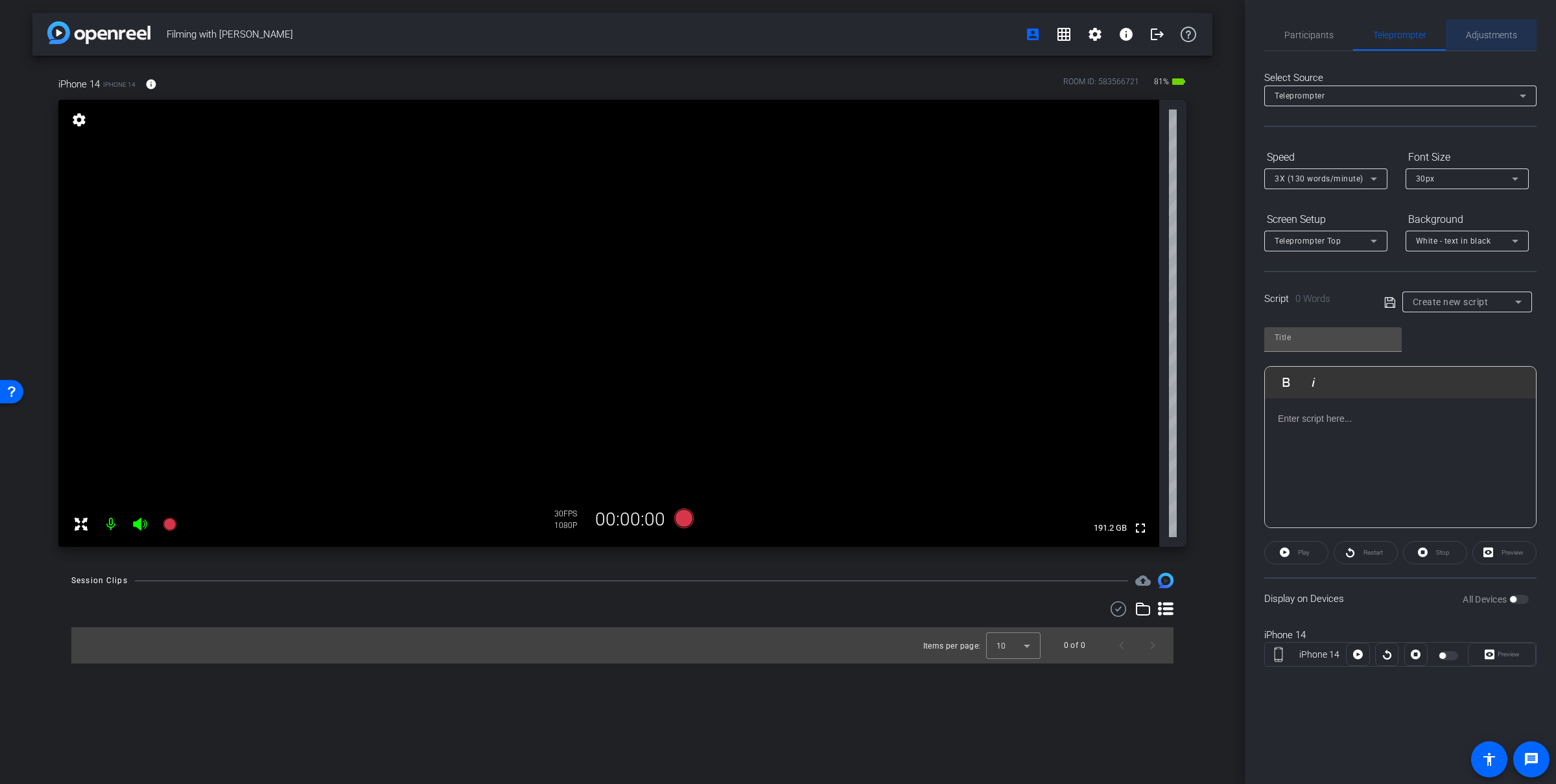
click at [1526, 42] on div "Adjustments" at bounding box center [1491, 35] width 91 height 31
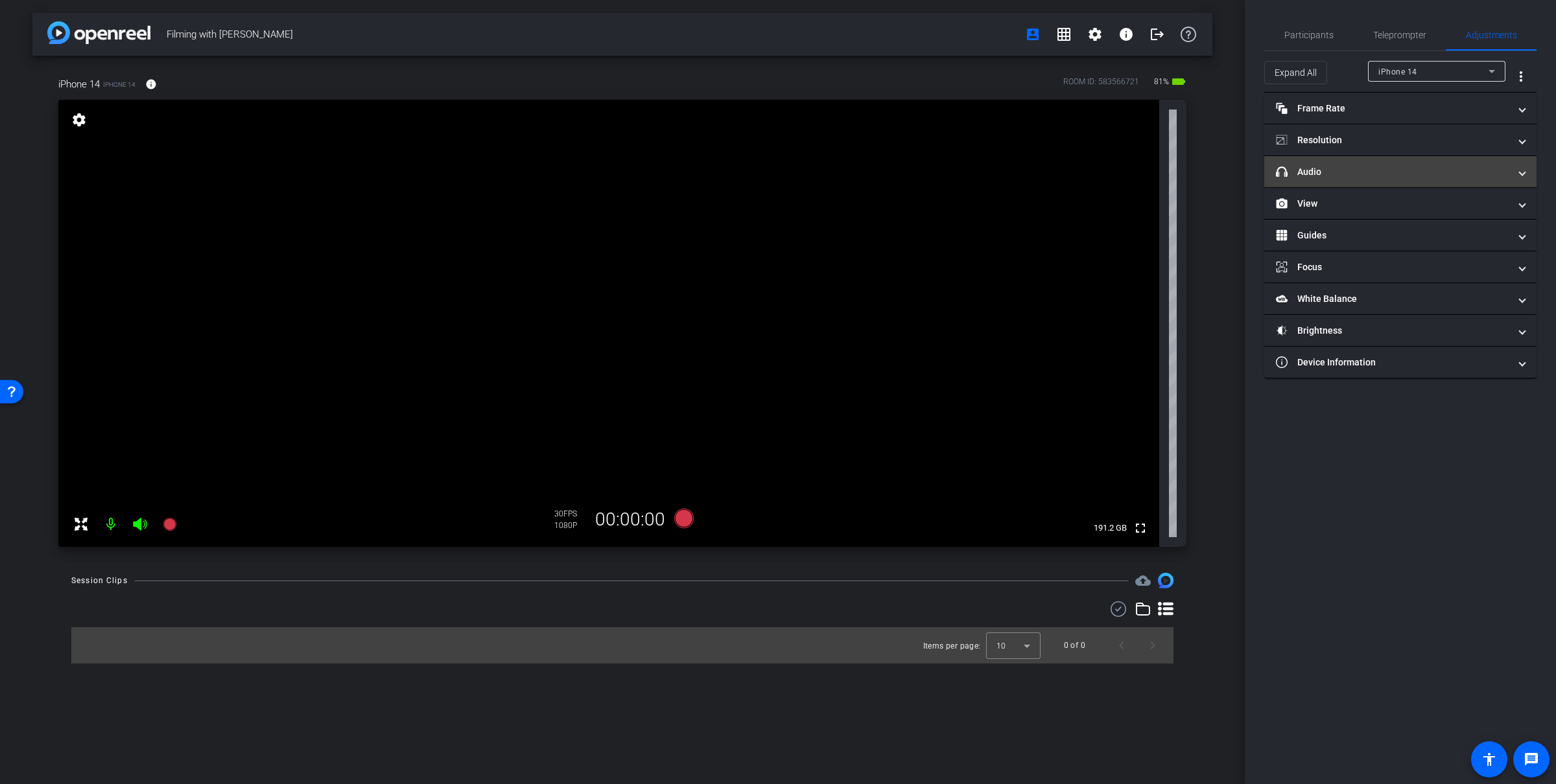
click at [1388, 171] on mat-panel-title "headphone icon Audio" at bounding box center [1393, 172] width 233 height 14
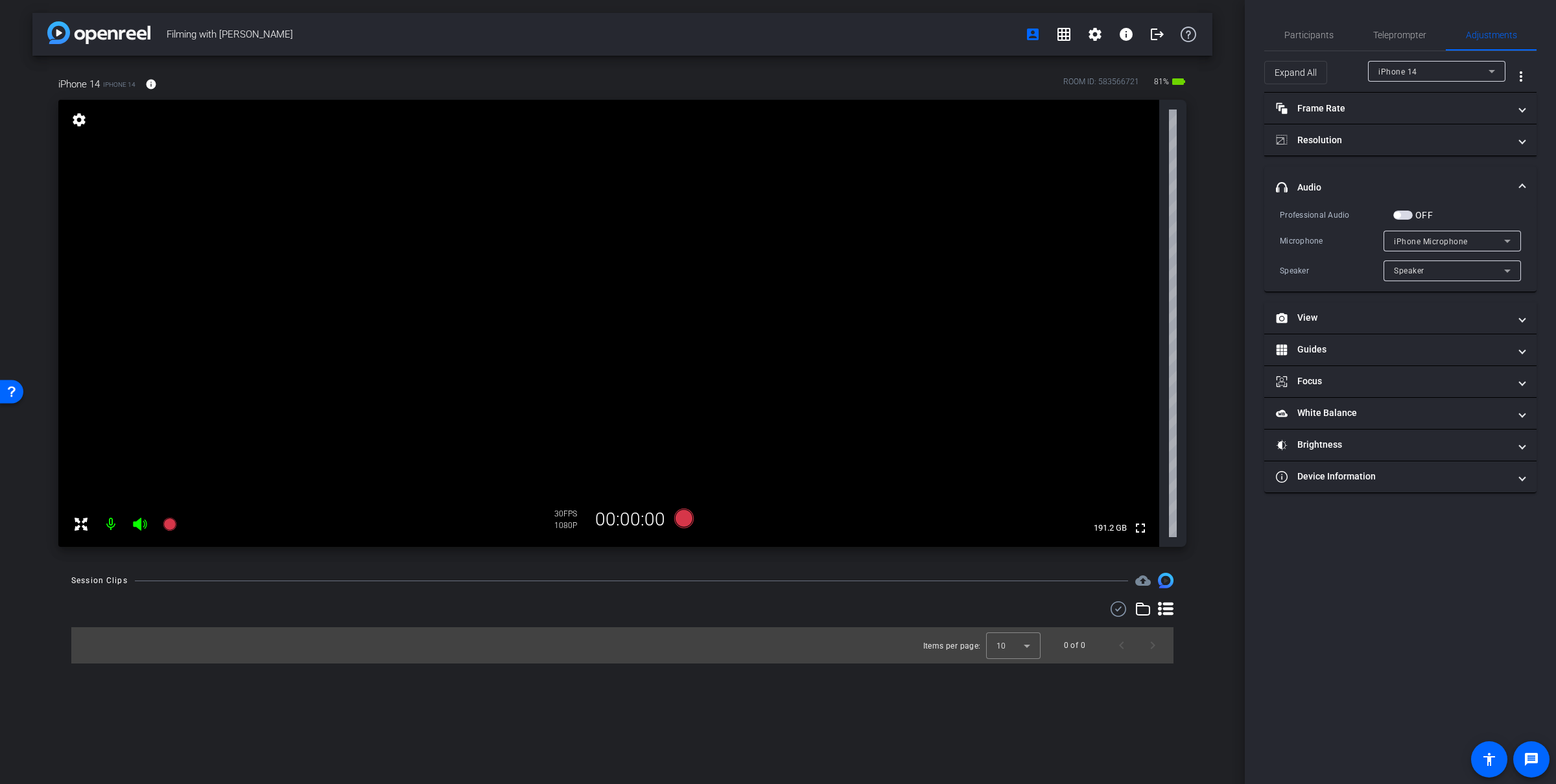
click at [1405, 215] on span "button" at bounding box center [1403, 215] width 20 height 9
click at [1416, 240] on span "iPhone Microphone" at bounding box center [1430, 242] width 74 height 9
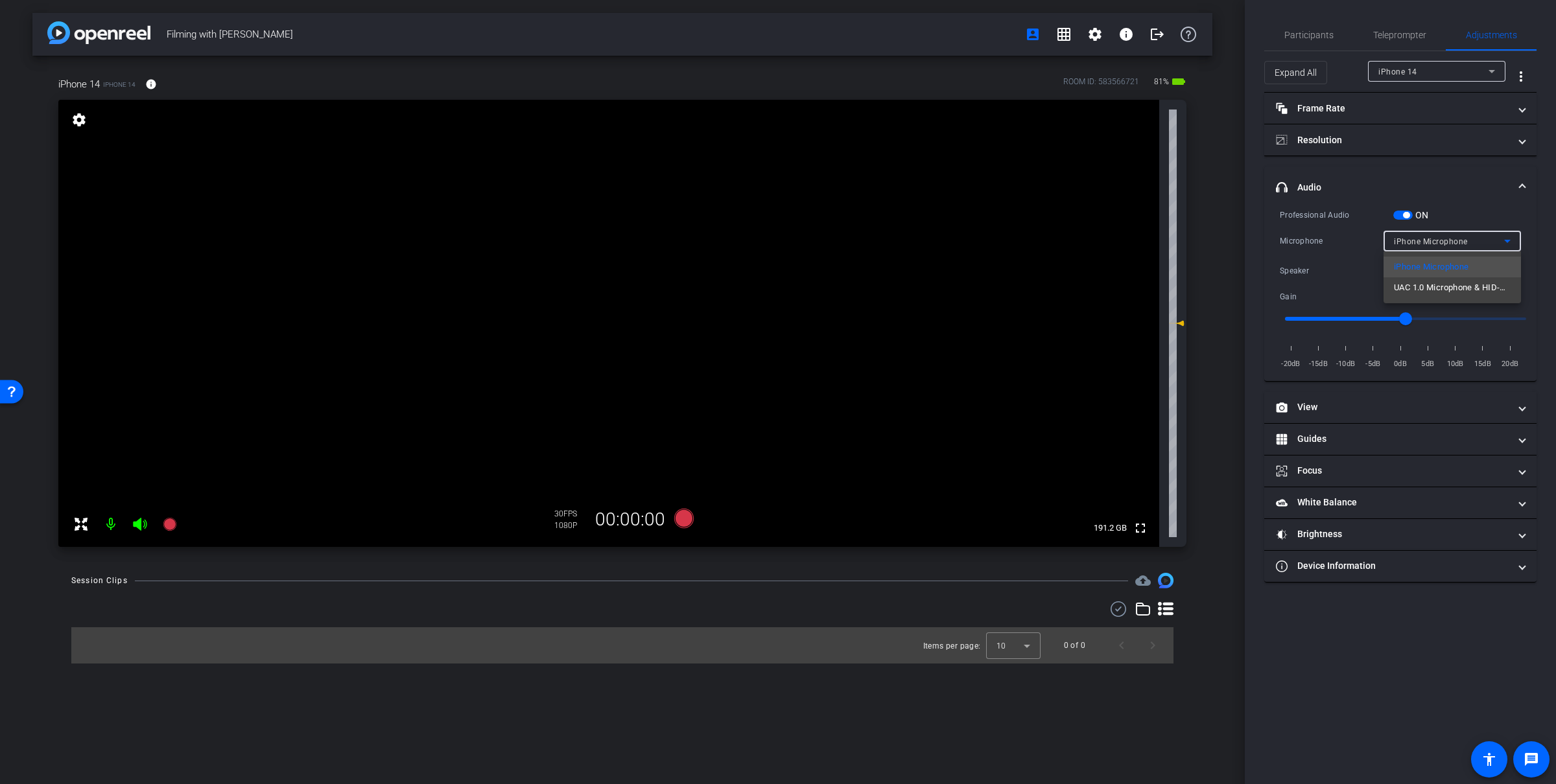
click at [1423, 287] on span "UAC 1.0 Microphone & HID-Mediakey" at bounding box center [1451, 287] width 117 height 15
click at [1369, 314] on input "range" at bounding box center [1405, 319] width 268 height 29
click at [1355, 317] on input "range" at bounding box center [1405, 319] width 268 height 29
click at [1377, 319] on input "range" at bounding box center [1405, 319] width 268 height 29
click at [1403, 316] on input "range" at bounding box center [1405, 319] width 268 height 29
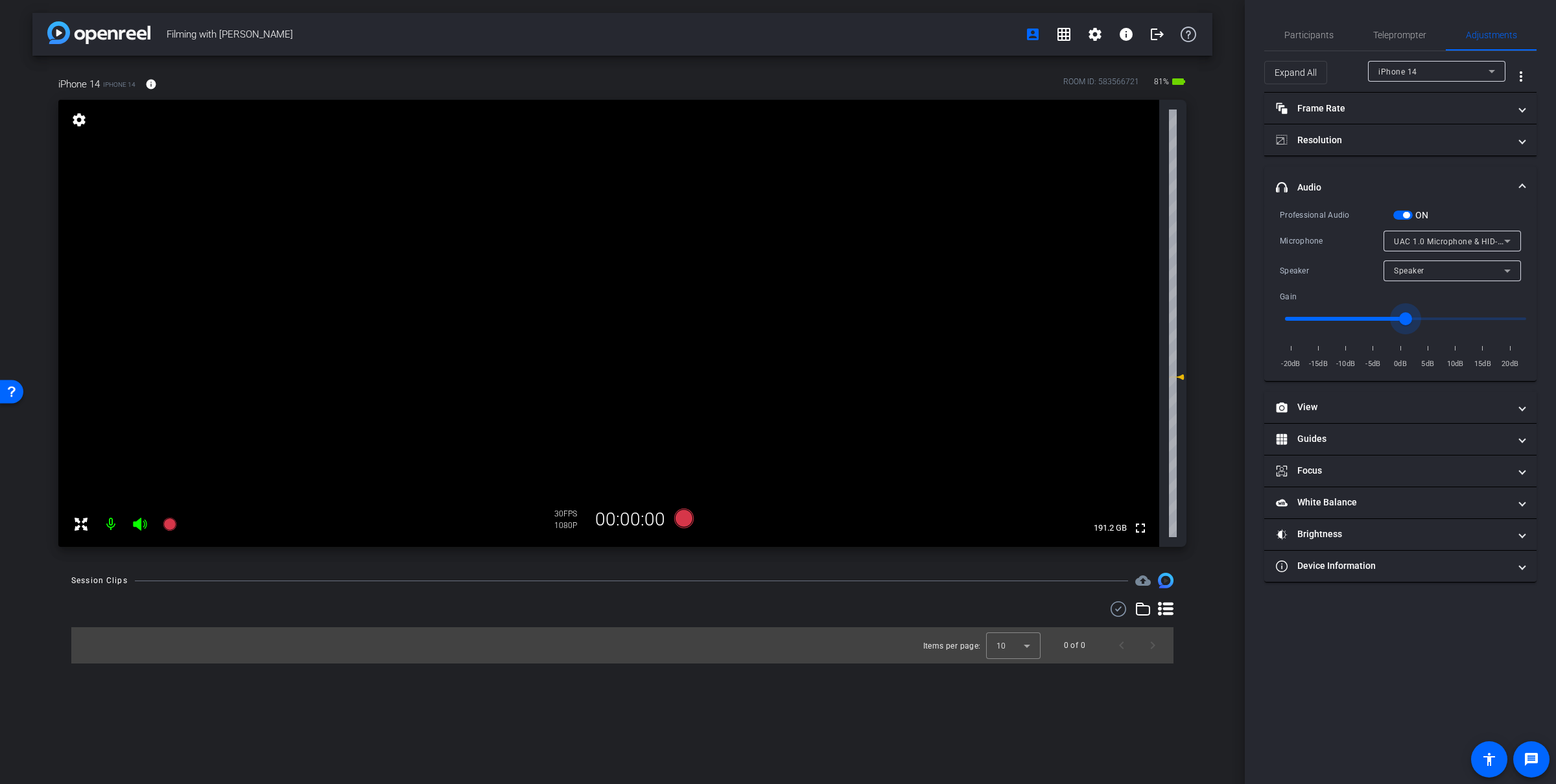
click at [1426, 316] on input "range" at bounding box center [1405, 319] width 268 height 29
click at [1406, 317] on input "range" at bounding box center [1405, 319] width 268 height 29
click at [1378, 316] on input "range" at bounding box center [1405, 319] width 268 height 29
click at [1382, 317] on input "range" at bounding box center [1405, 319] width 268 height 29
type input "-3"
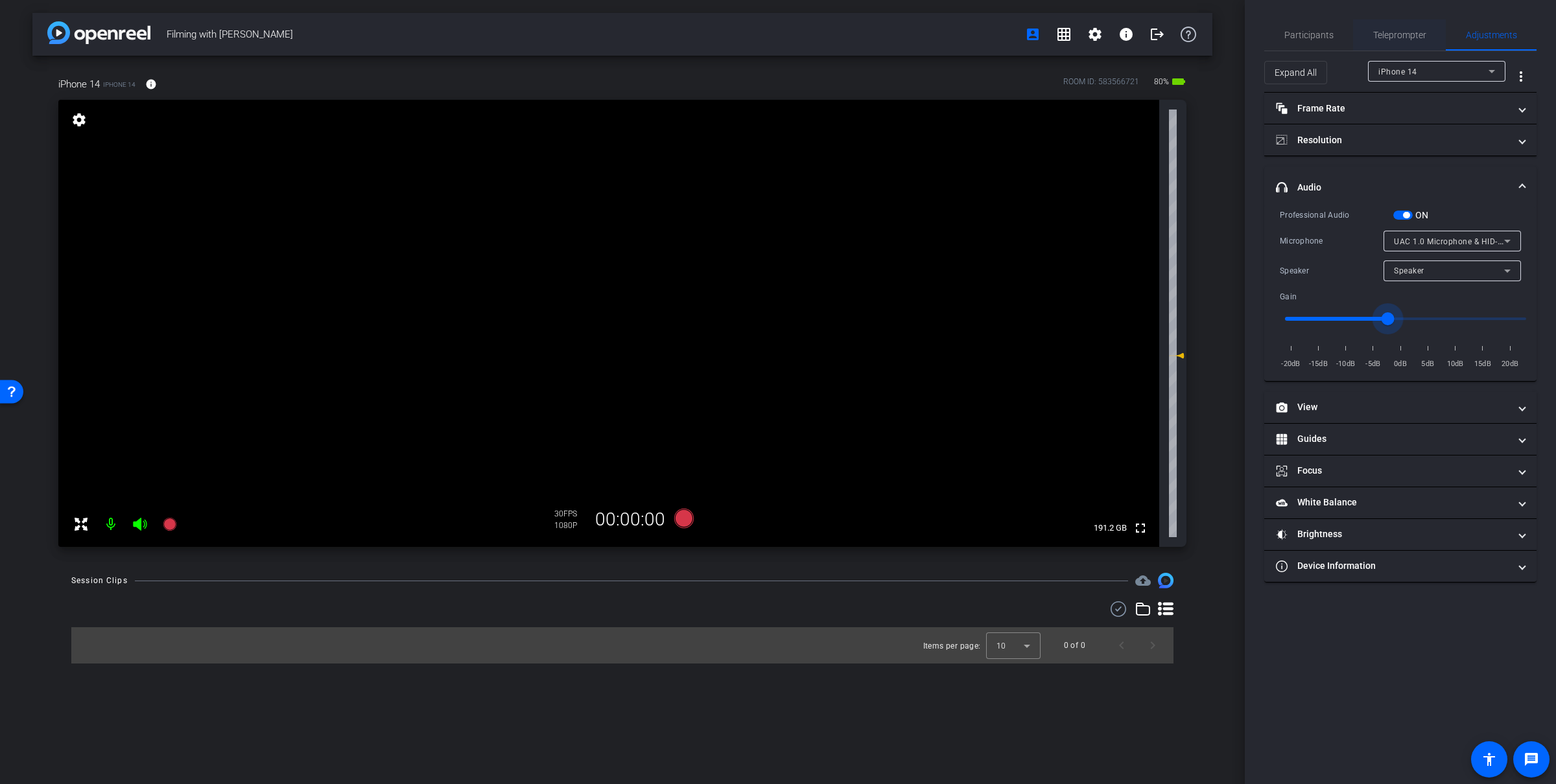
click at [1397, 32] on span "Teleprompter" at bounding box center [1399, 35] width 54 height 9
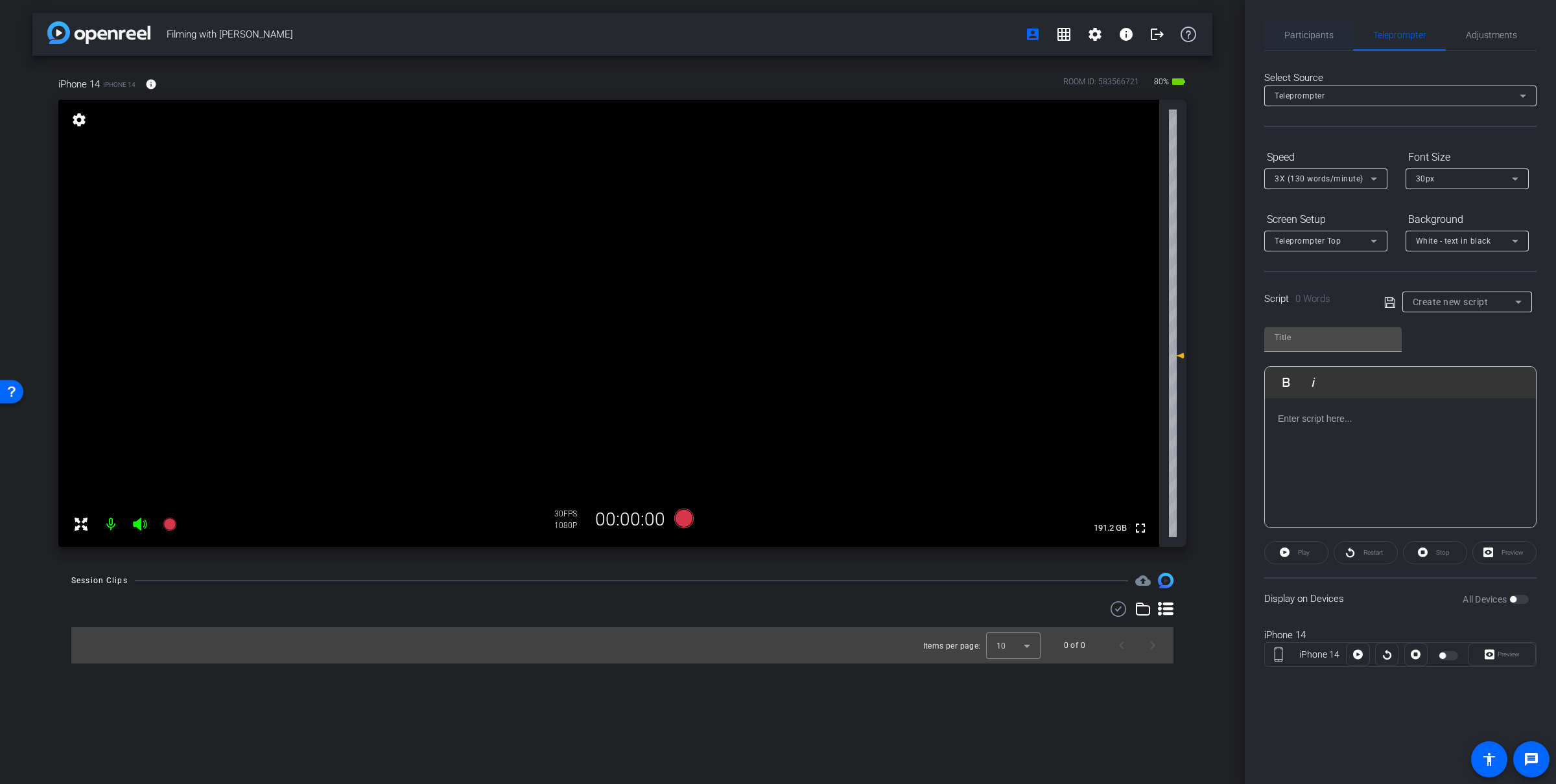
click at [1330, 45] on span "Participants" at bounding box center [1308, 35] width 49 height 31
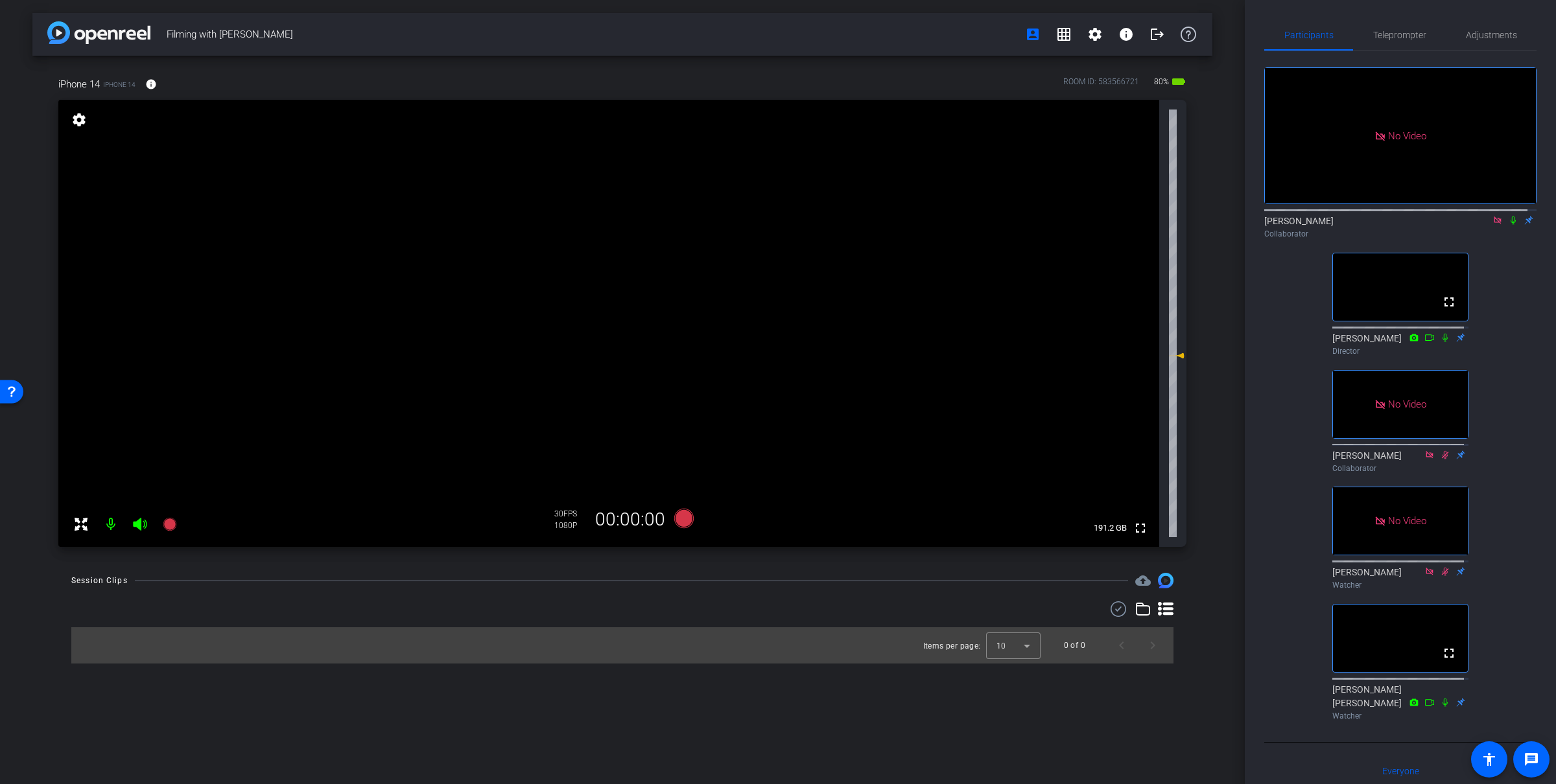
click at [1505, 215] on mat-icon at bounding box center [1513, 221] width 15 height 12
click at [1407, 40] on span "Teleprompter" at bounding box center [1399, 35] width 54 height 9
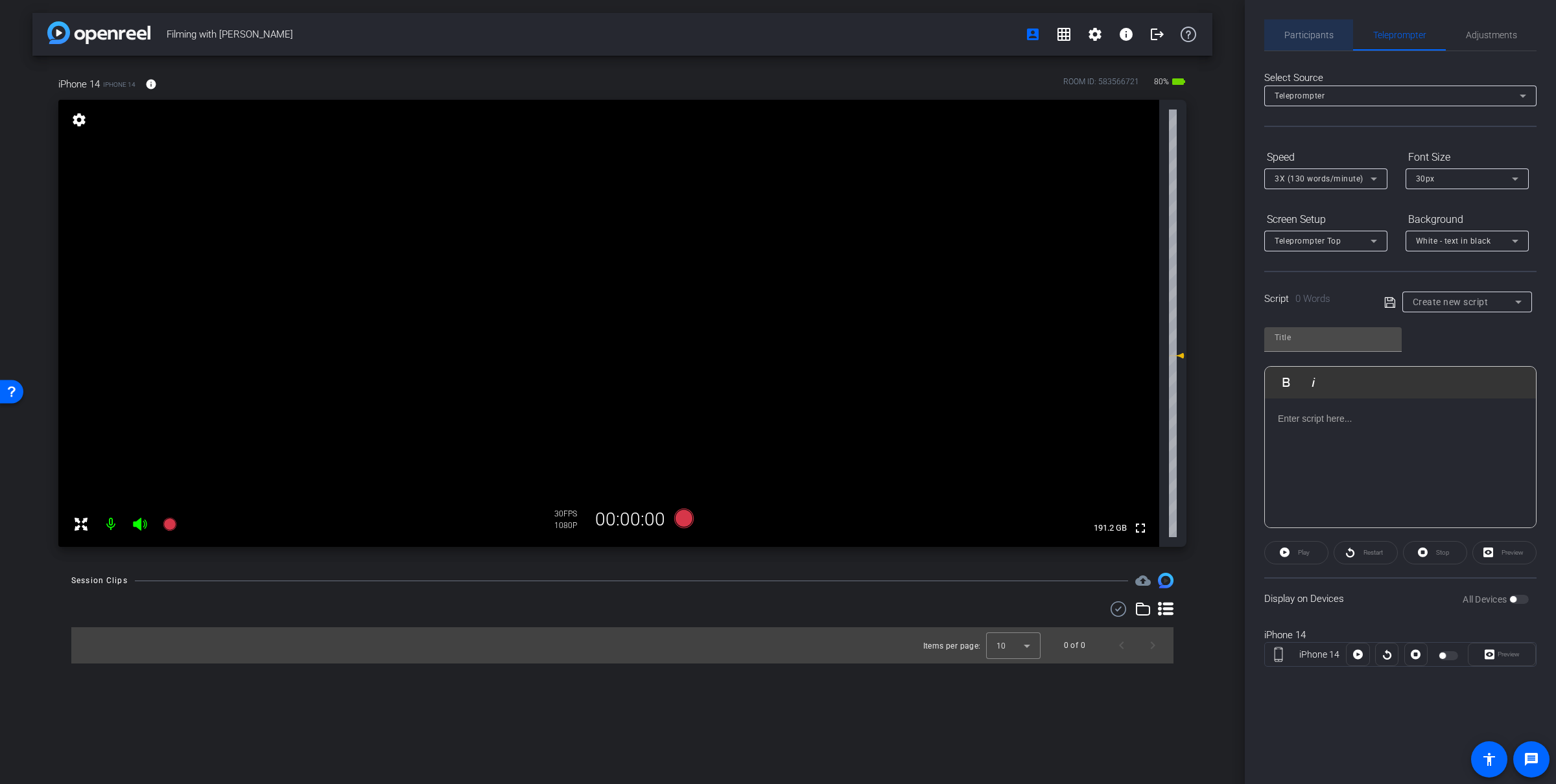
click at [1325, 37] on span "Participants" at bounding box center [1308, 35] width 49 height 9
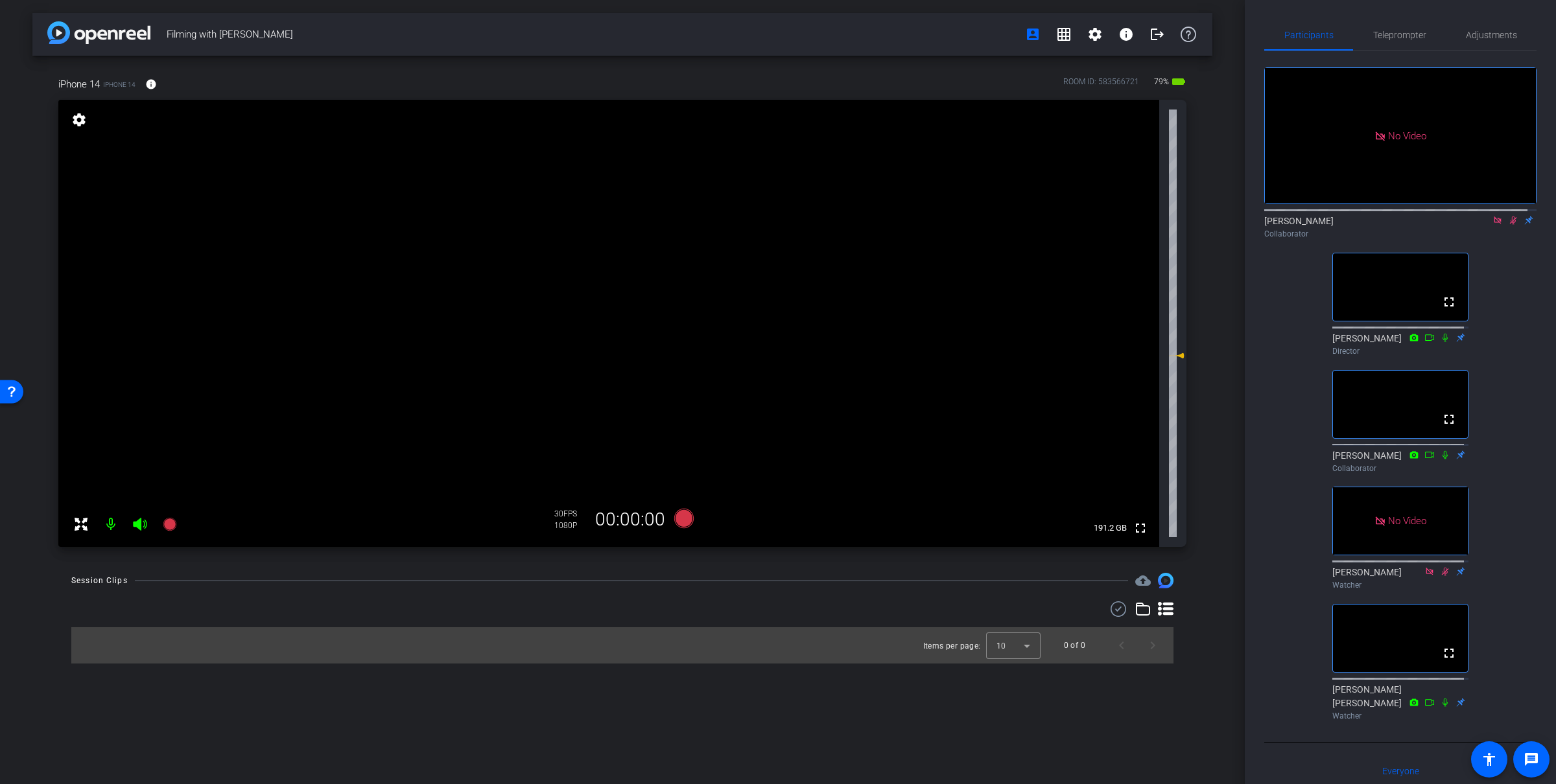
click at [1299, 53] on div "No Video [PERSON_NAME] Collaborator fullscreen [PERSON_NAME] Director fullscree…" at bounding box center [1400, 388] width 272 height 675
click at [1508, 216] on icon at bounding box center [1513, 221] width 10 height 9
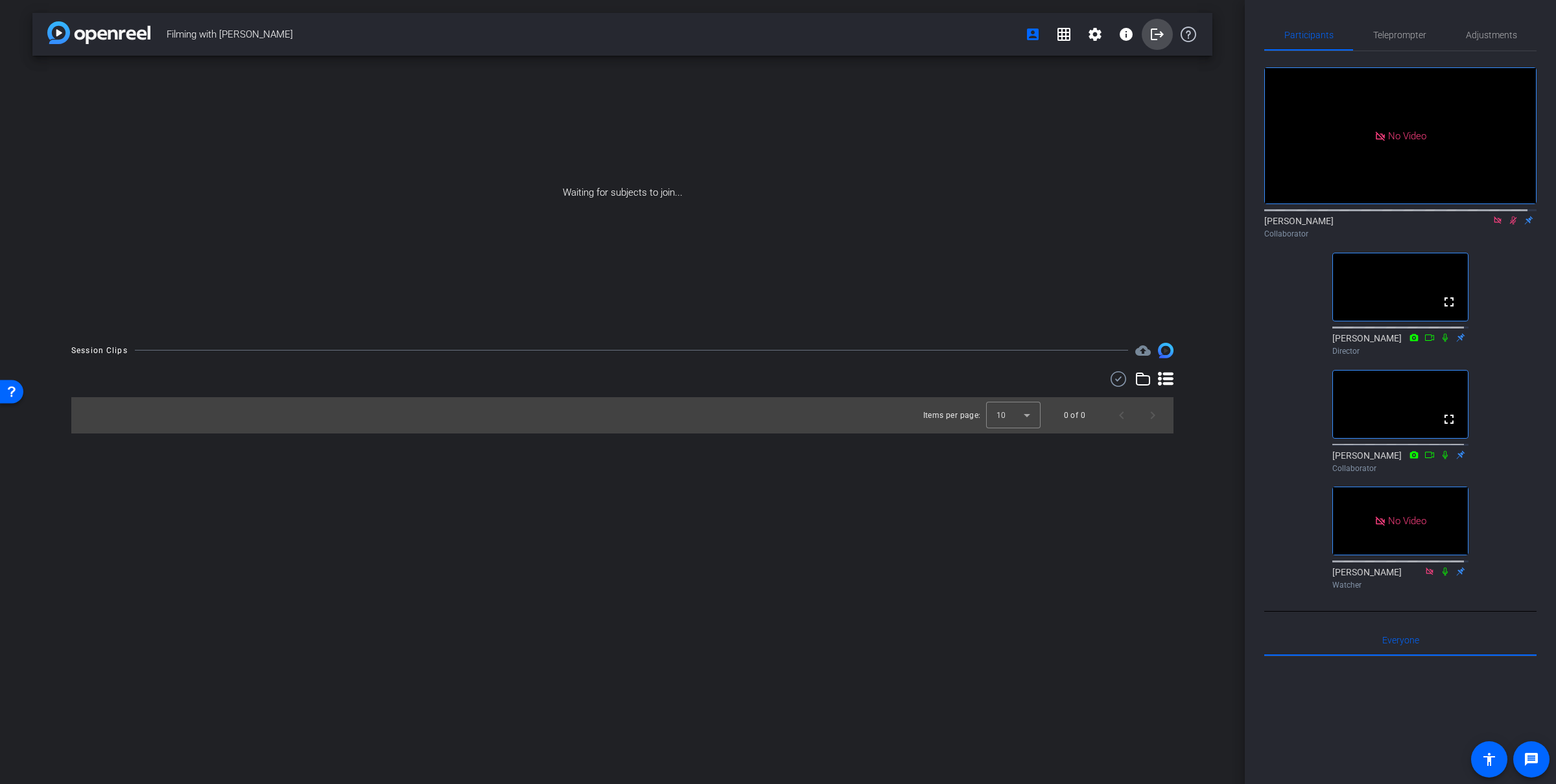
click at [1148, 45] on span at bounding box center [1157, 34] width 31 height 31
